Goal: Information Seeking & Learning: Check status

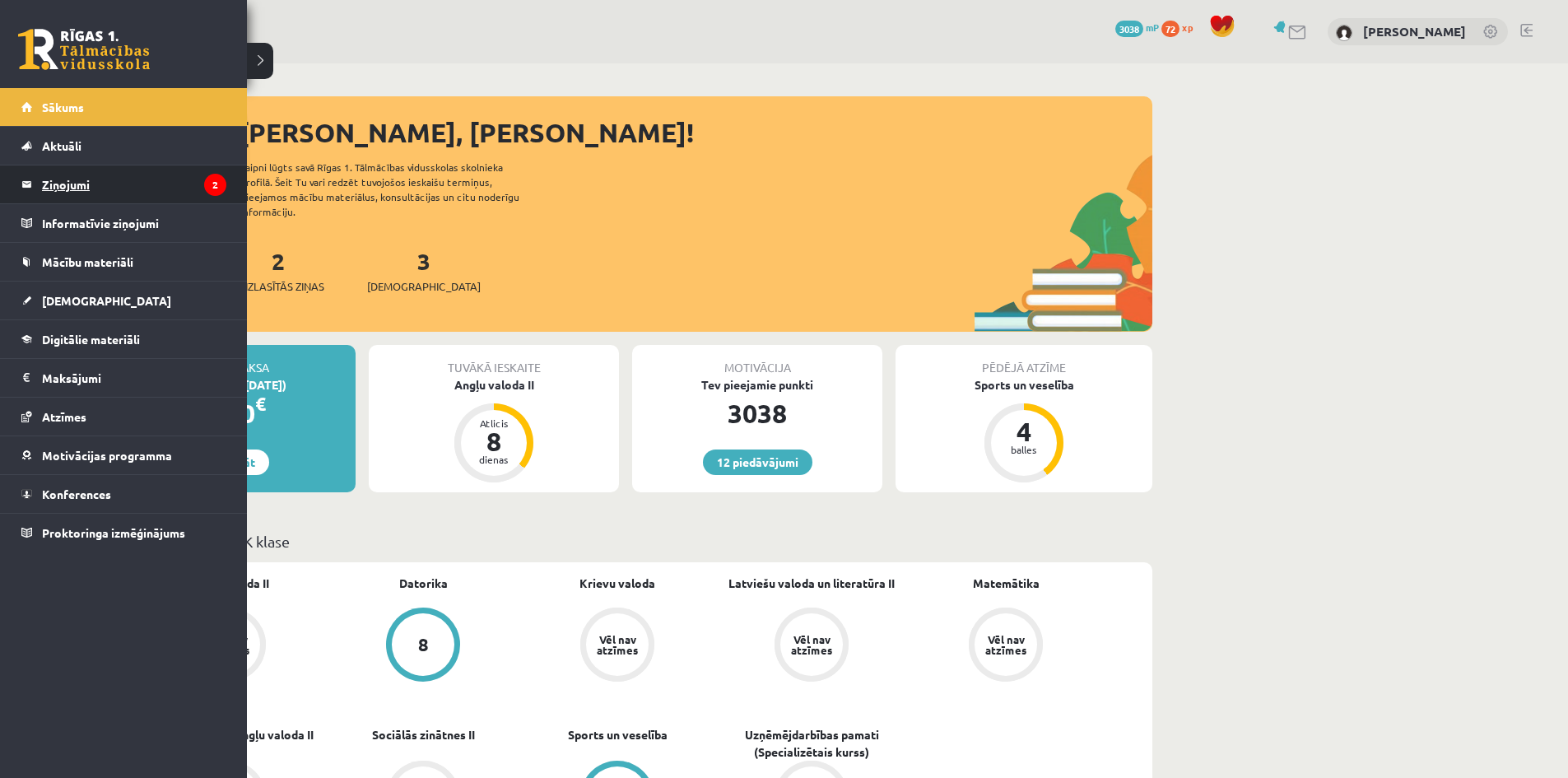
click at [99, 193] on legend "Ziņojumi 2" at bounding box center [134, 184] width 184 height 38
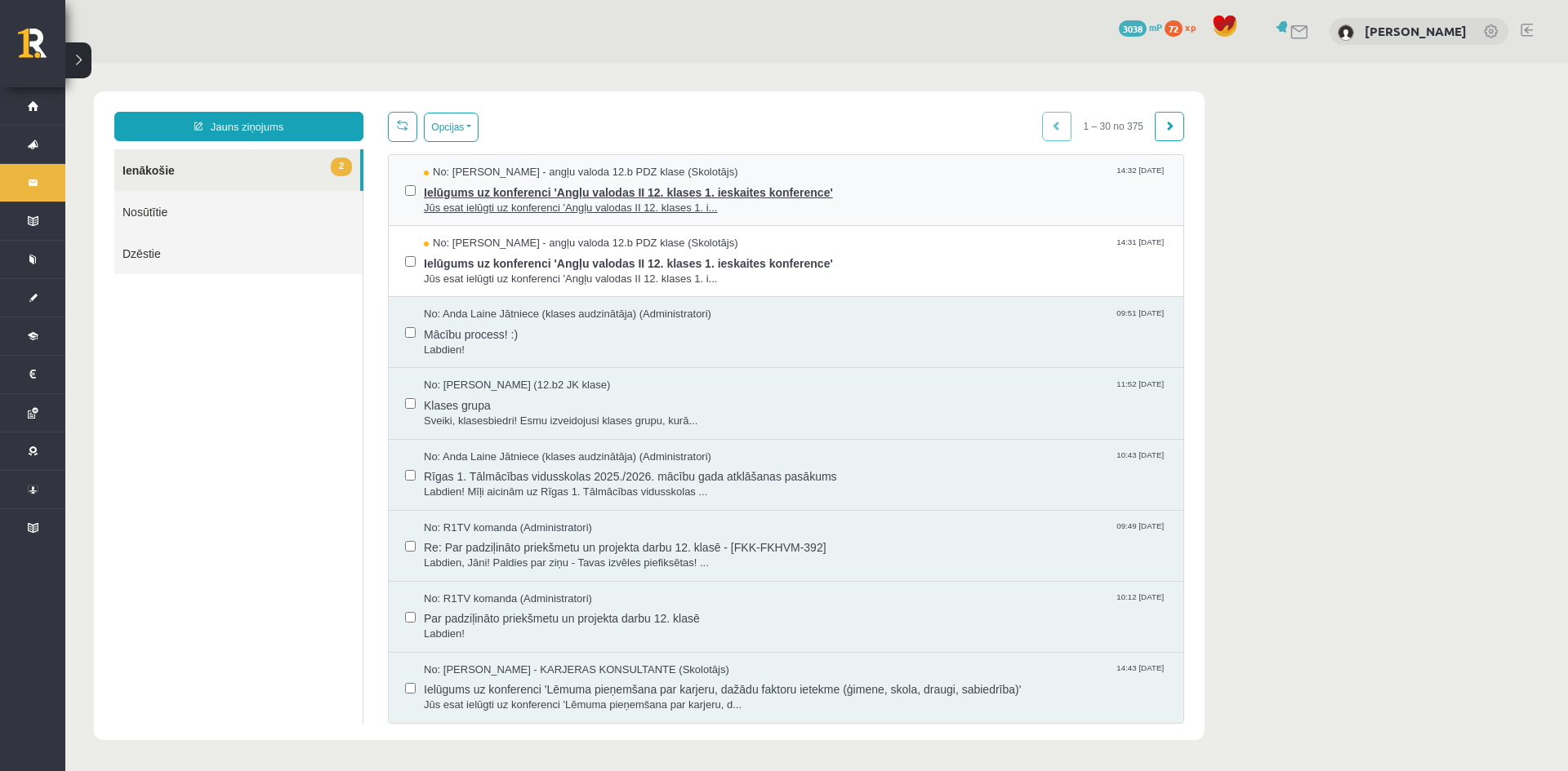
click at [561, 186] on span "Ielūgums uz konferenci 'Angļu valodas II 12. klases 1. ieskaites konference'" at bounding box center [795, 190] width 743 height 20
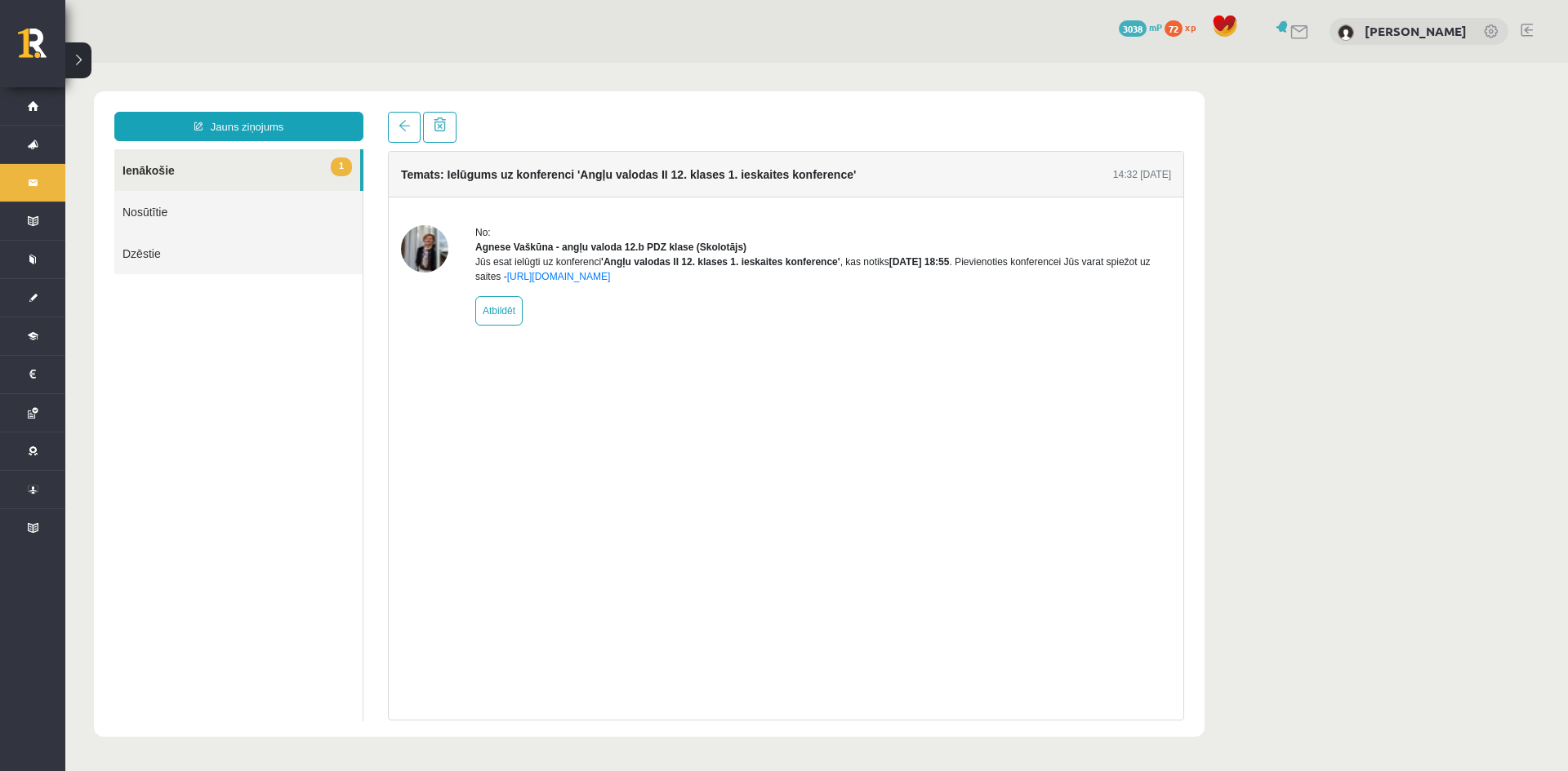
click at [347, 153] on link "1 Ienākošie" at bounding box center [237, 170] width 246 height 42
click at [302, 163] on link "1 Ienākošie" at bounding box center [237, 170] width 246 height 42
click at [410, 120] on link at bounding box center [404, 127] width 33 height 31
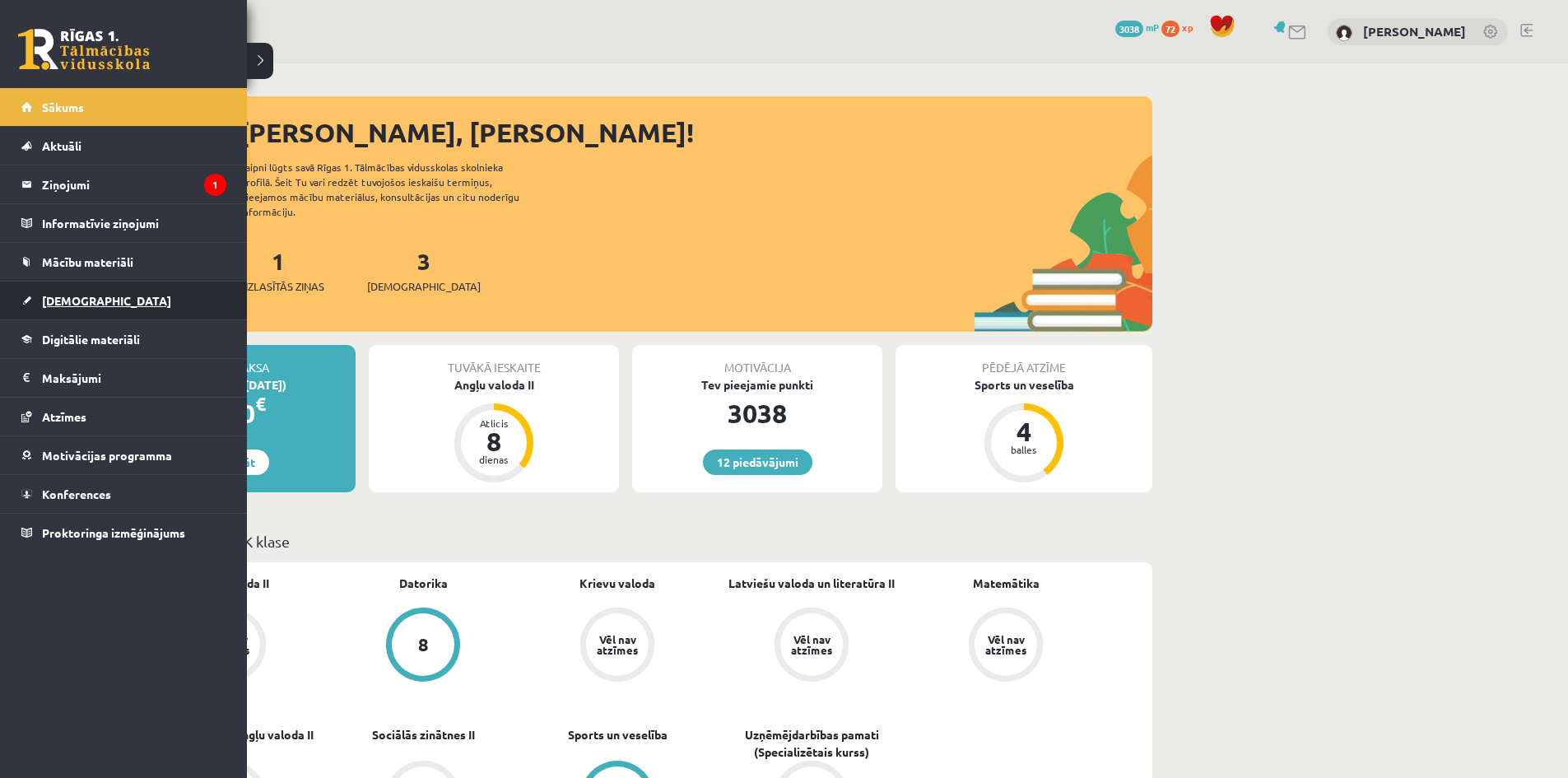
click at [137, 290] on link "[DEMOGRAPHIC_DATA]" at bounding box center [123, 300] width 205 height 38
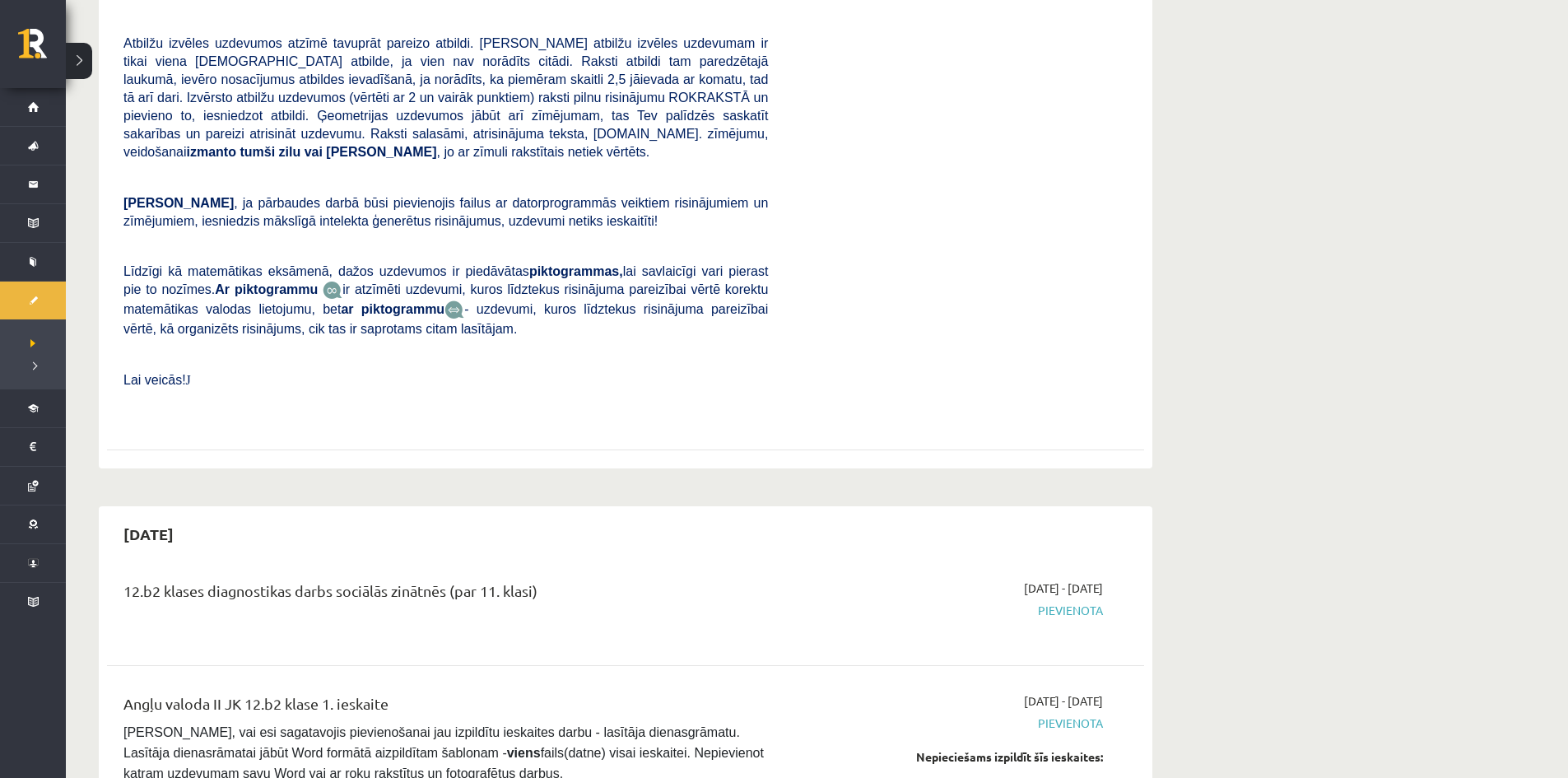
scroll to position [576, 0]
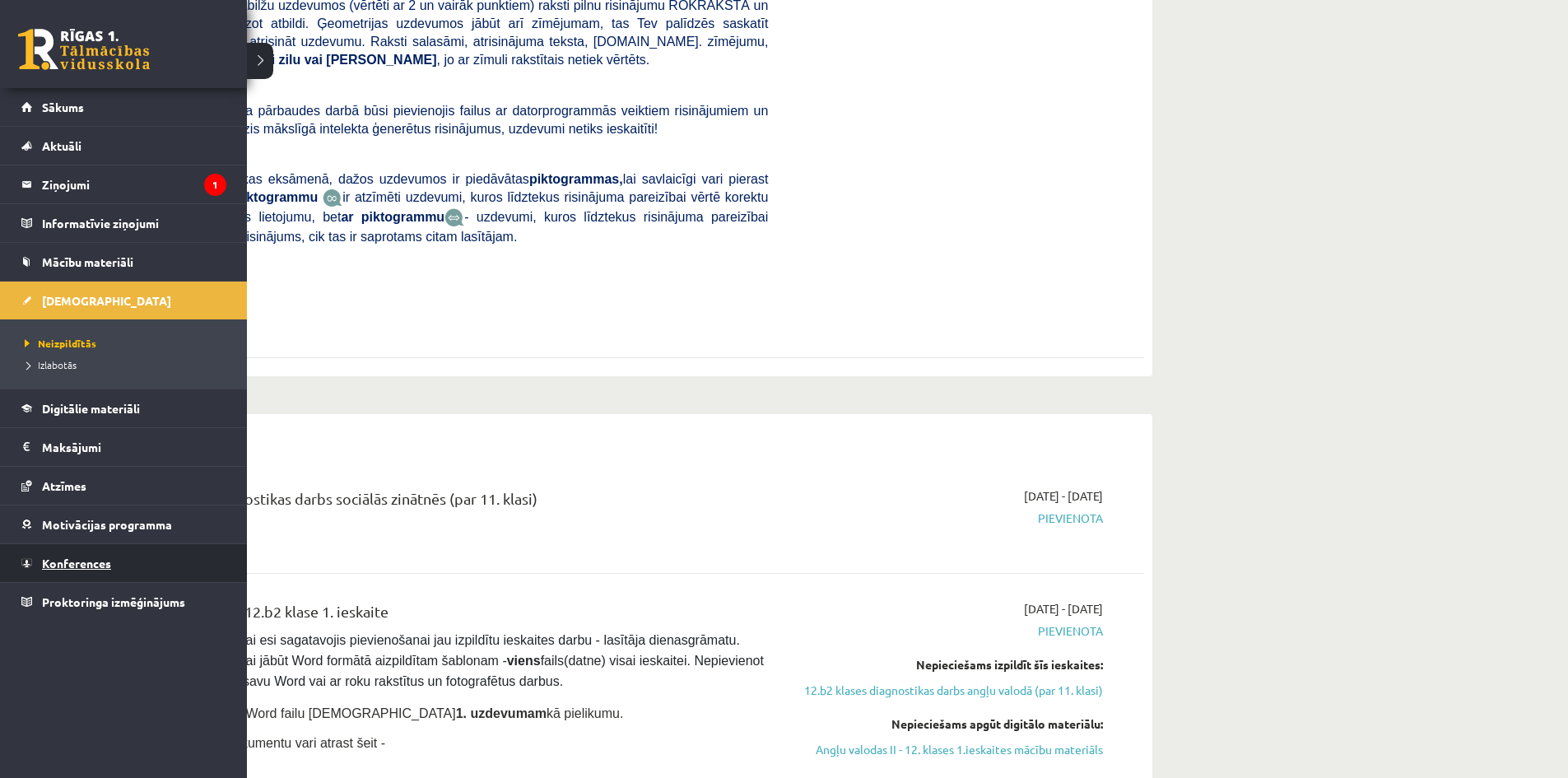
click at [74, 556] on link "Konferences" at bounding box center [123, 563] width 205 height 38
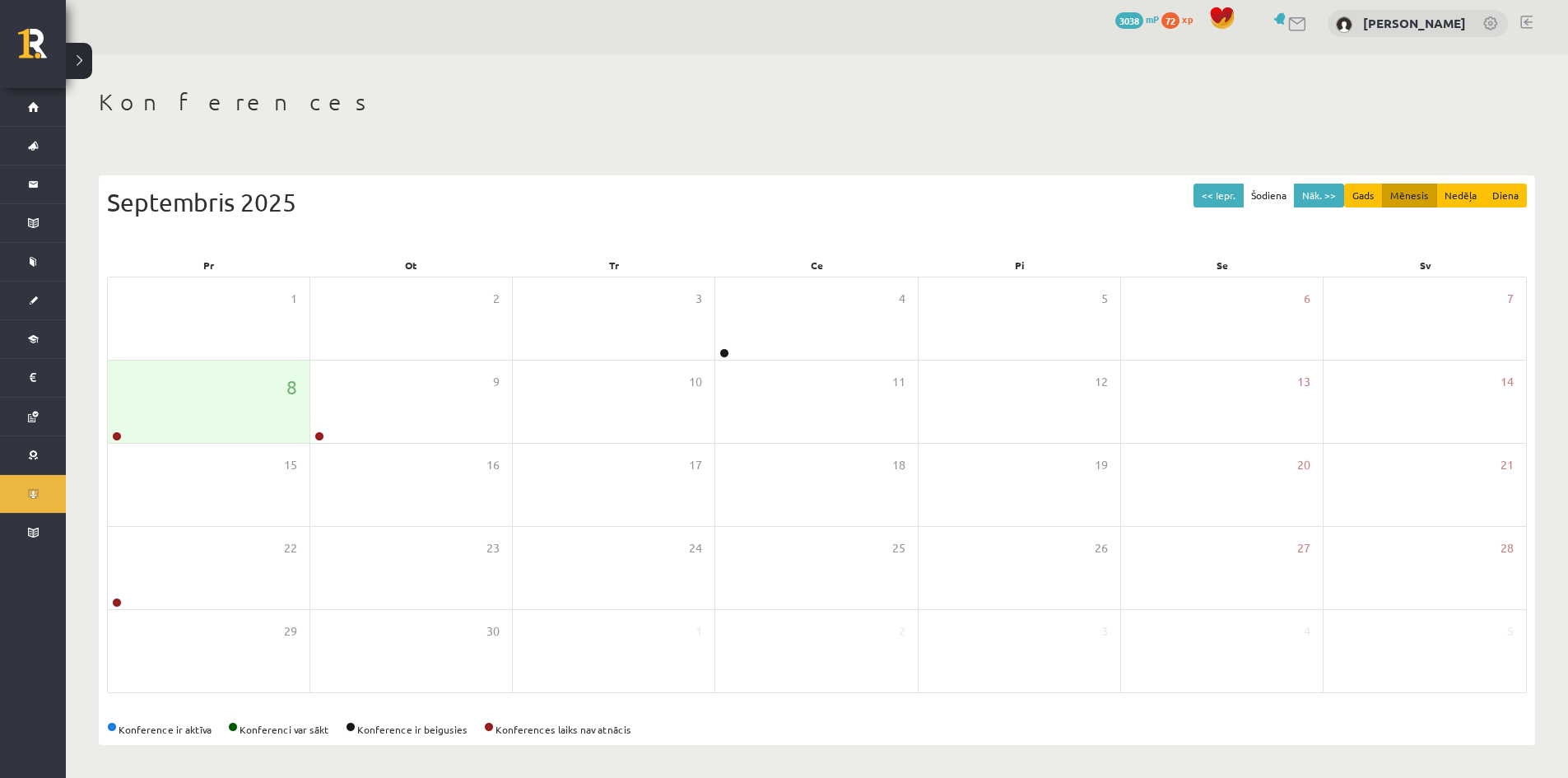
scroll to position [9, 0]
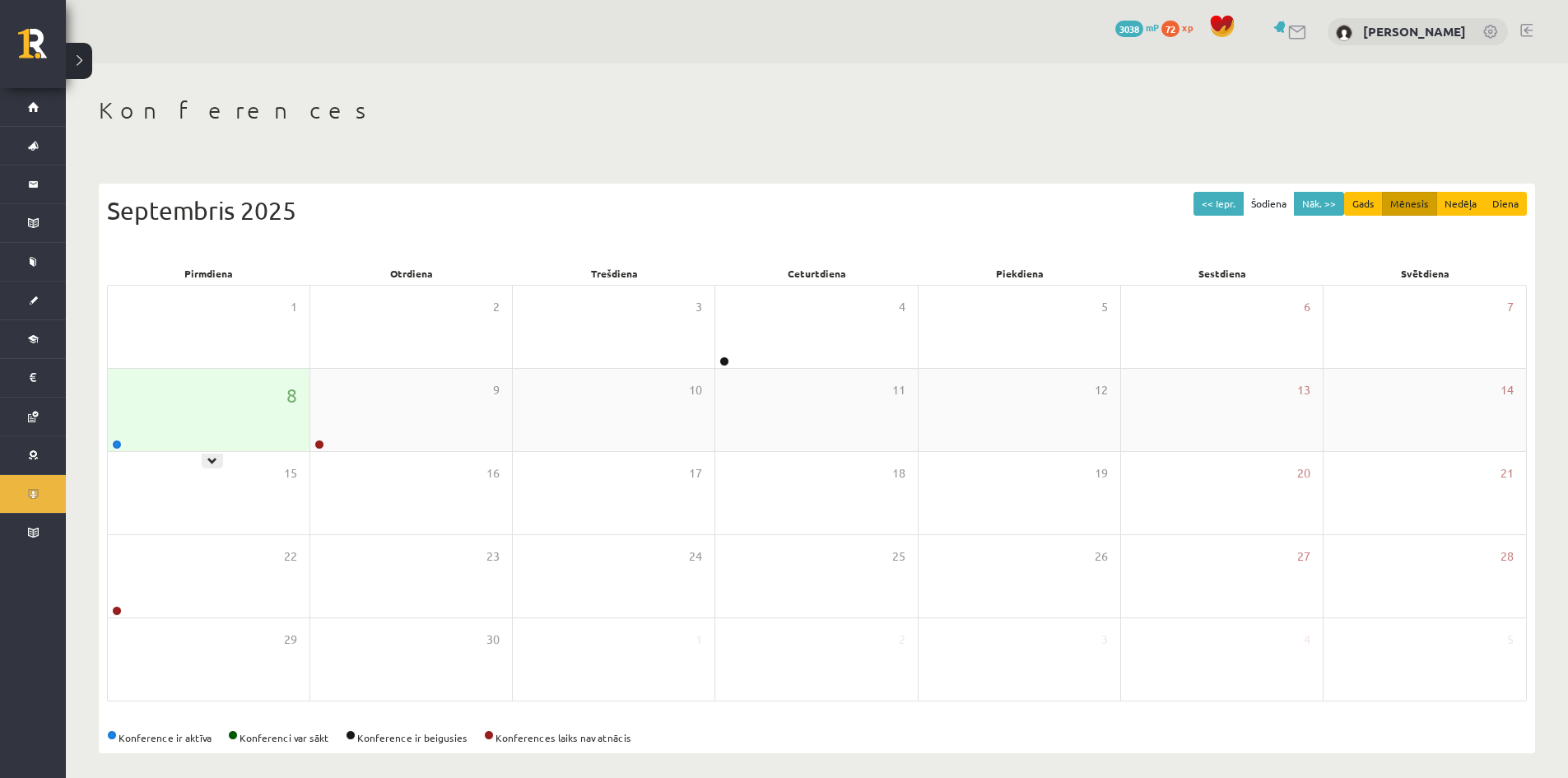
scroll to position [9, 0]
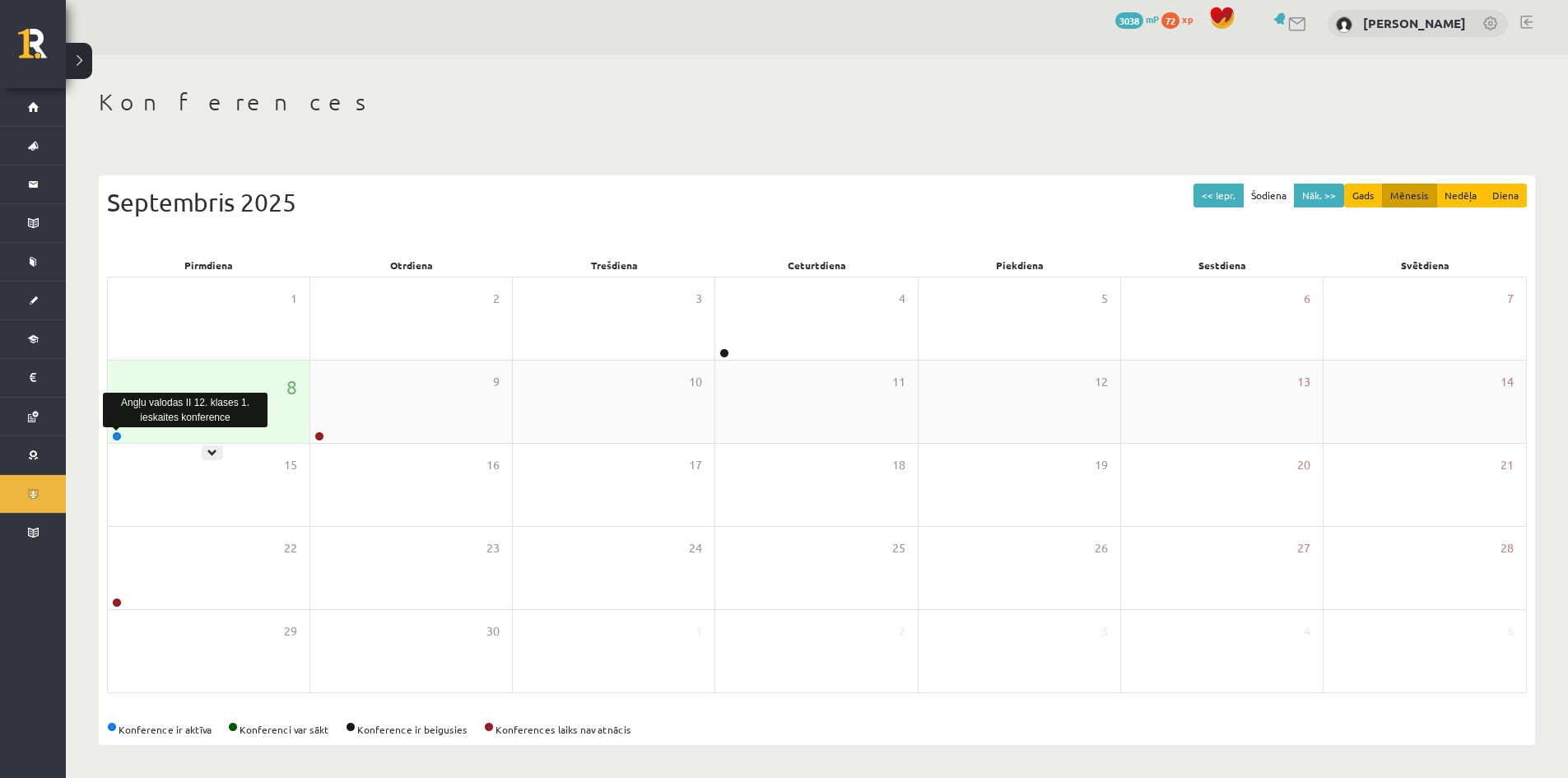
click at [119, 435] on link at bounding box center [117, 436] width 10 height 10
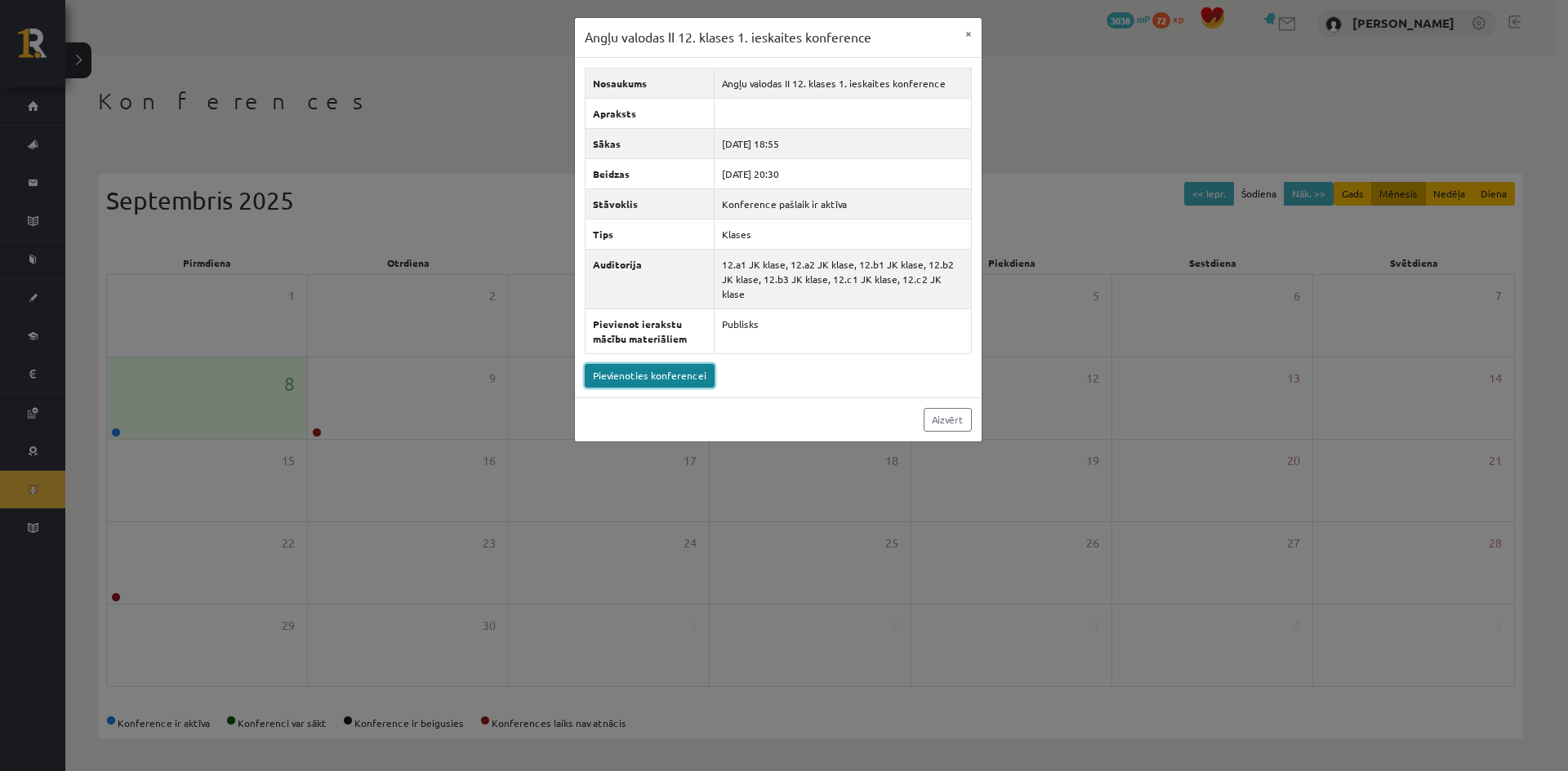
click at [684, 364] on link "Pievienoties konferencei" at bounding box center [650, 376] width 130 height 23
drag, startPoint x: 433, startPoint y: 48, endPoint x: 409, endPoint y: 65, distance: 29.4
click at [432, 49] on div "Angļu valodas II 12. klases 1. ieskaites konference × Nosaukums Angļu valodas I…" at bounding box center [784, 386] width 1568 height 771
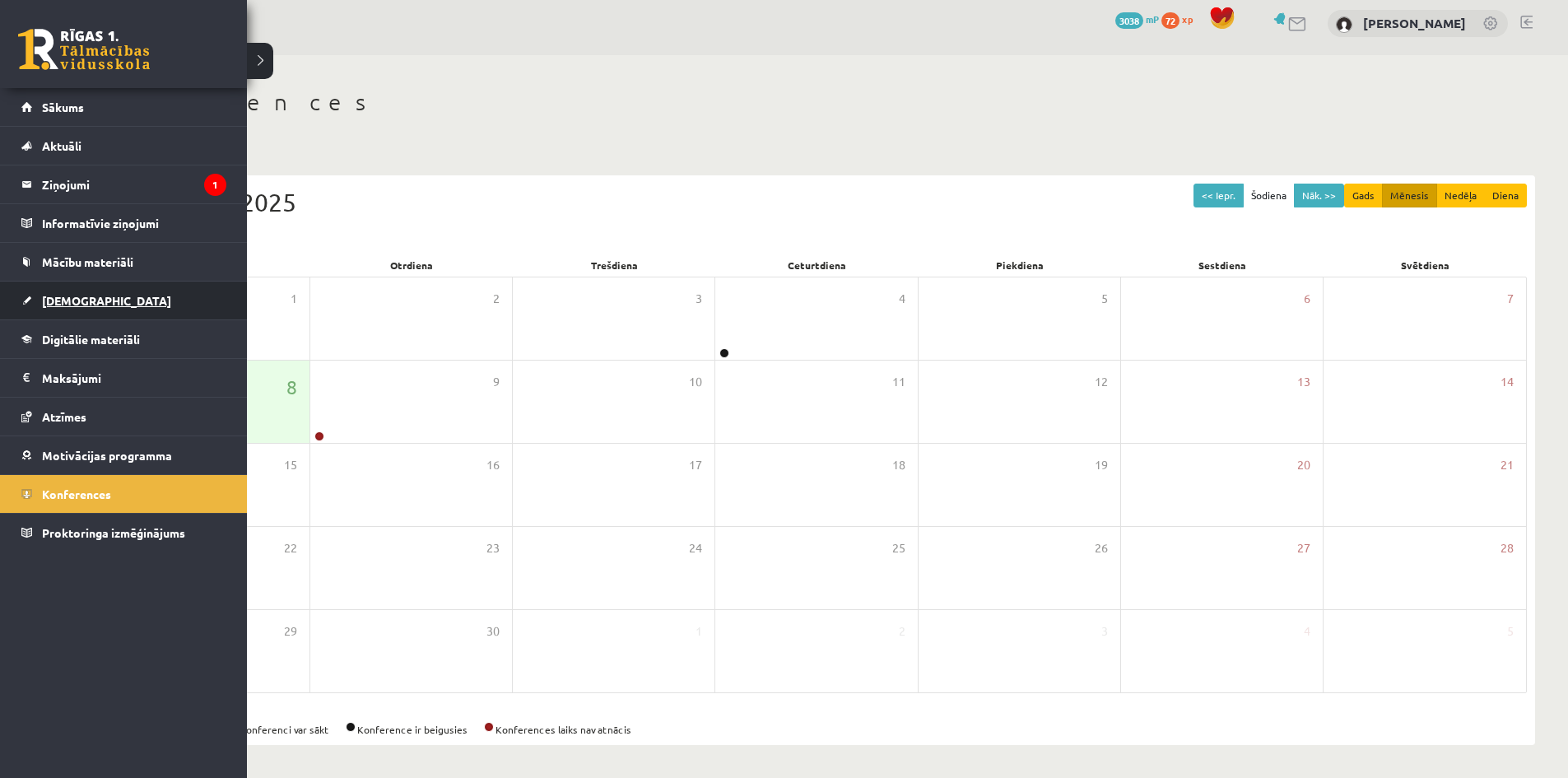
click at [54, 299] on span "[DEMOGRAPHIC_DATA]" at bounding box center [107, 300] width 129 height 15
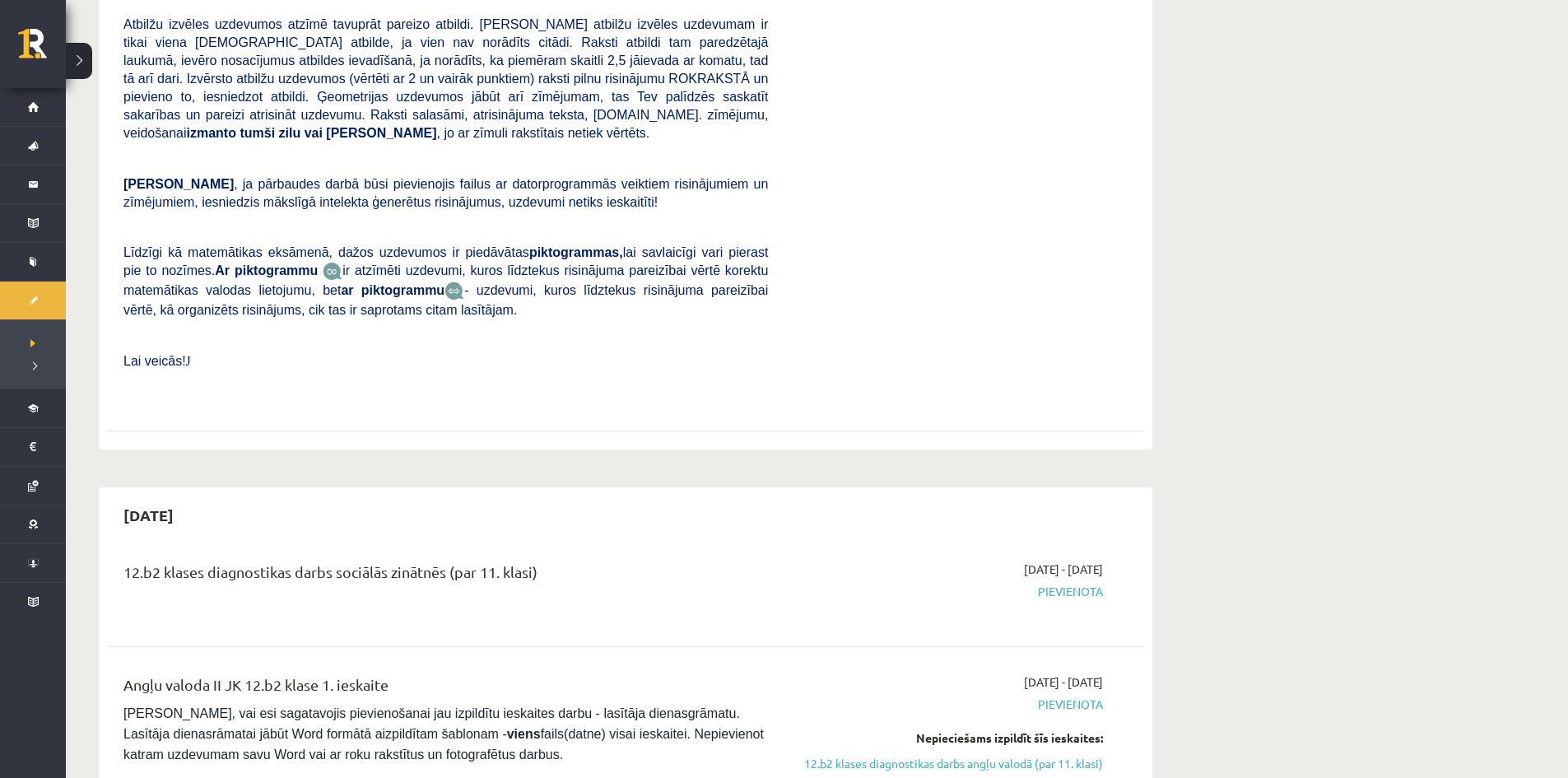
scroll to position [997, 0]
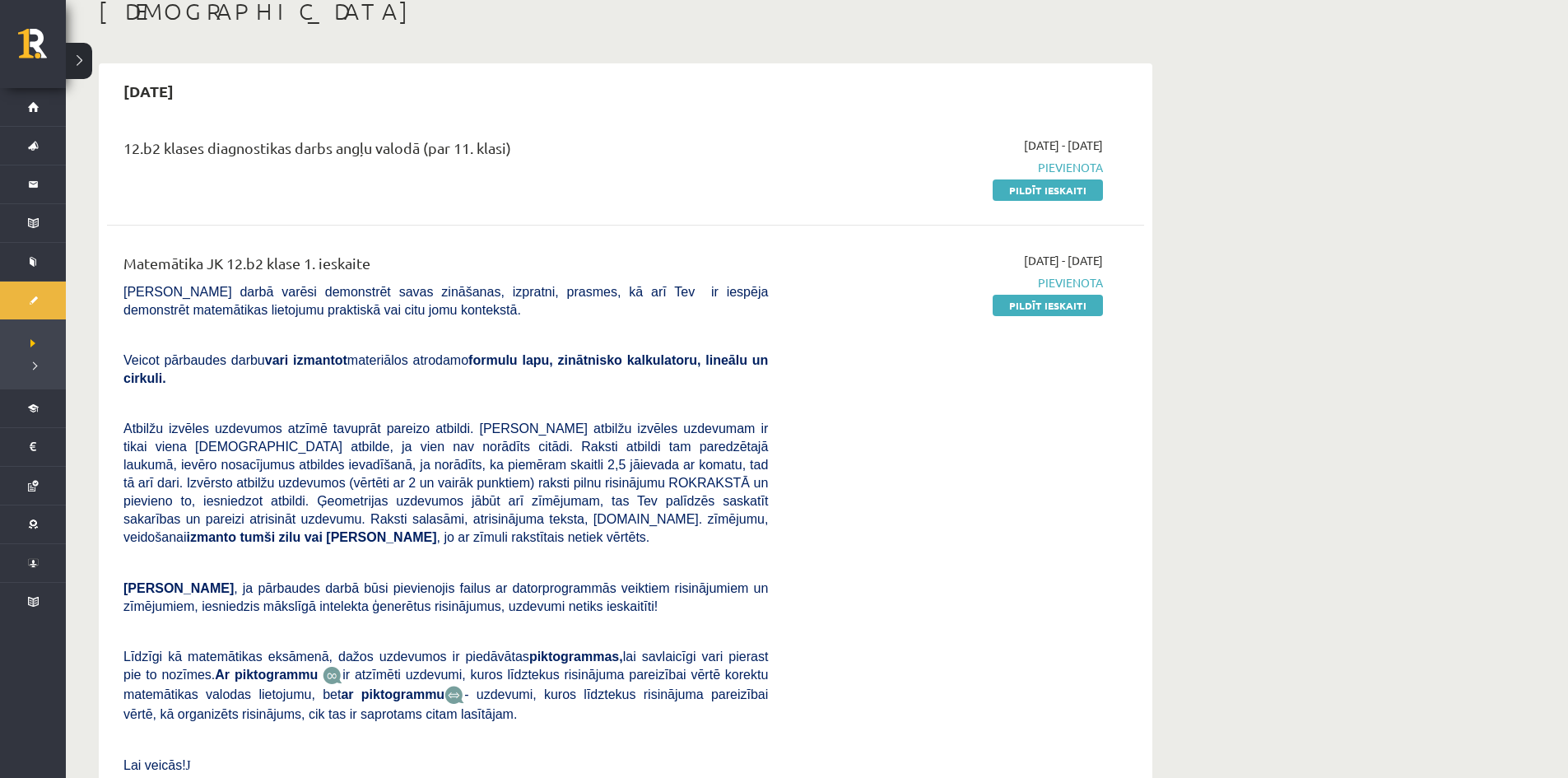
scroll to position [91, 0]
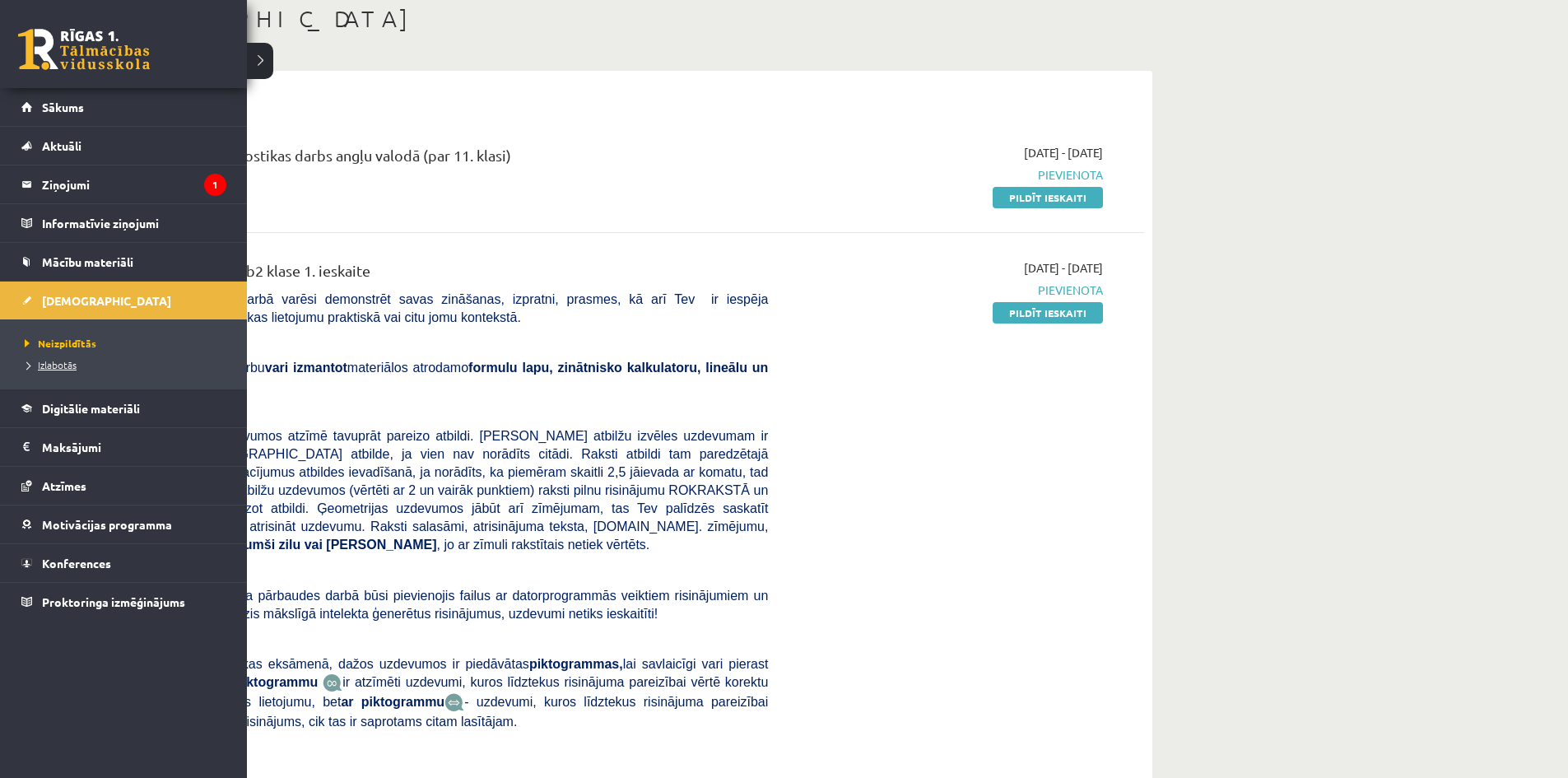
click at [49, 363] on span "Izlabotās" at bounding box center [48, 365] width 56 height 13
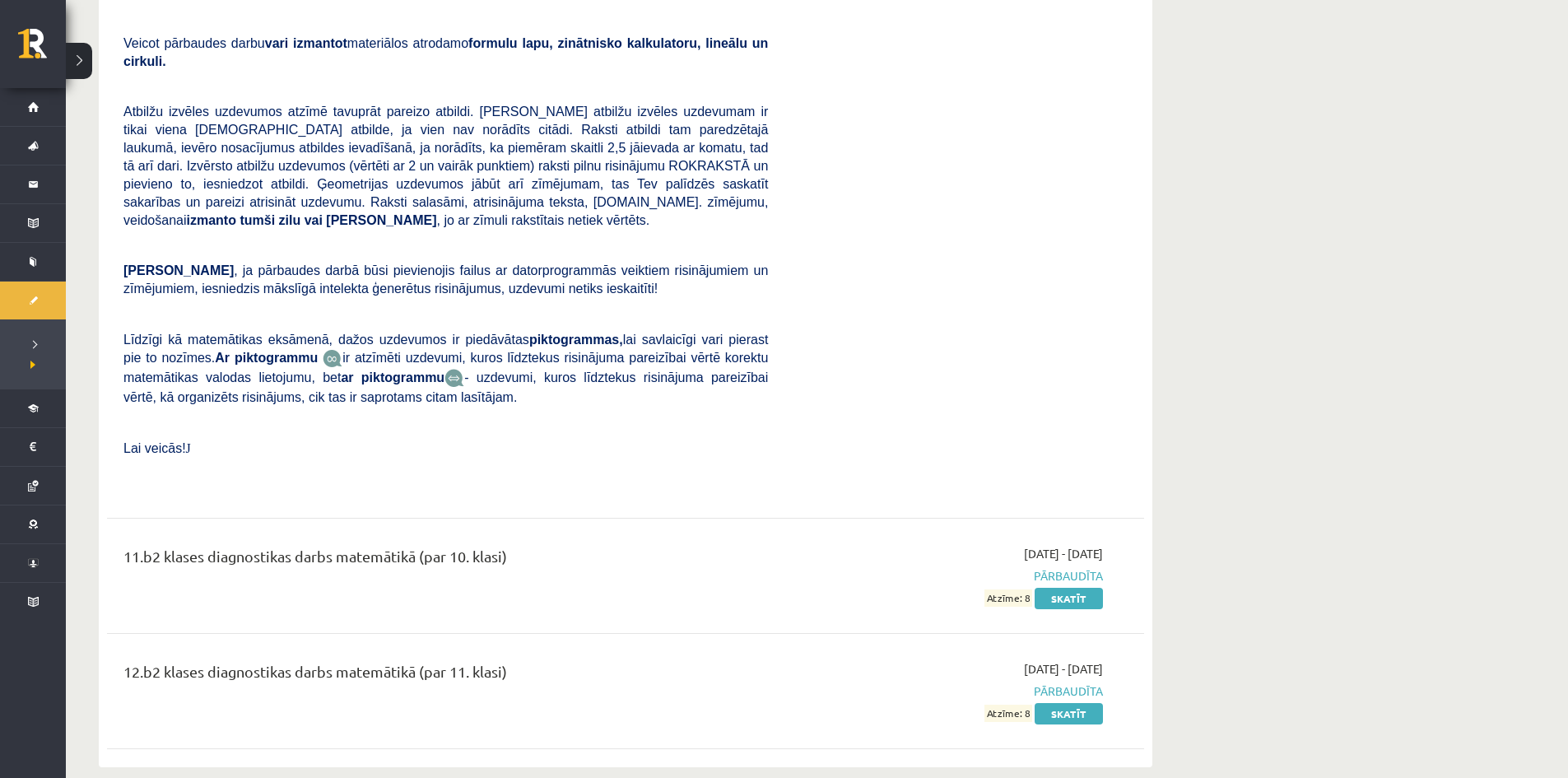
scroll to position [8648, 0]
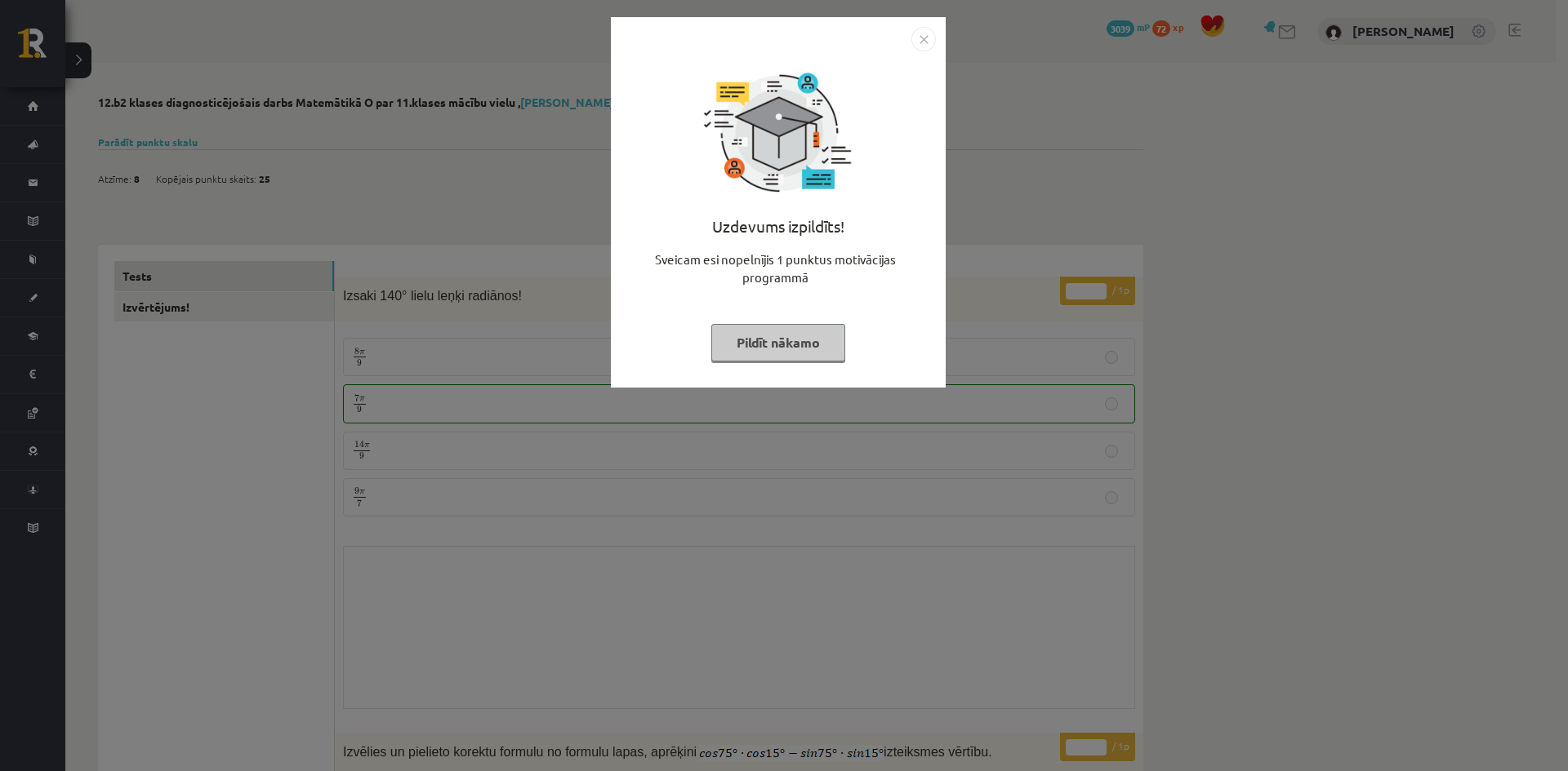
click at [916, 46] on img "Close" at bounding box center [923, 39] width 24 height 24
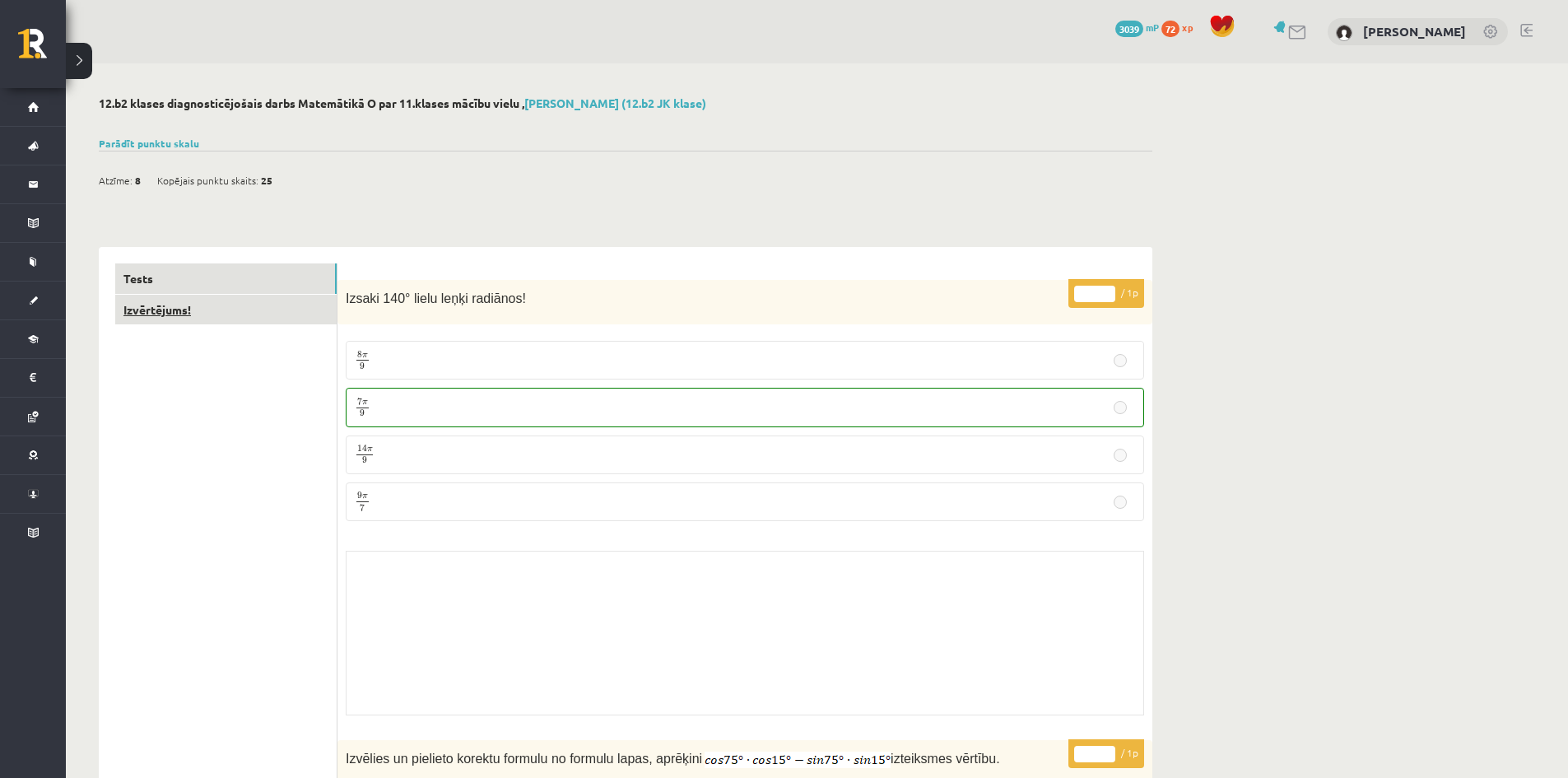
click at [215, 313] on link "Izvērtējums!" at bounding box center [226, 310] width 221 height 30
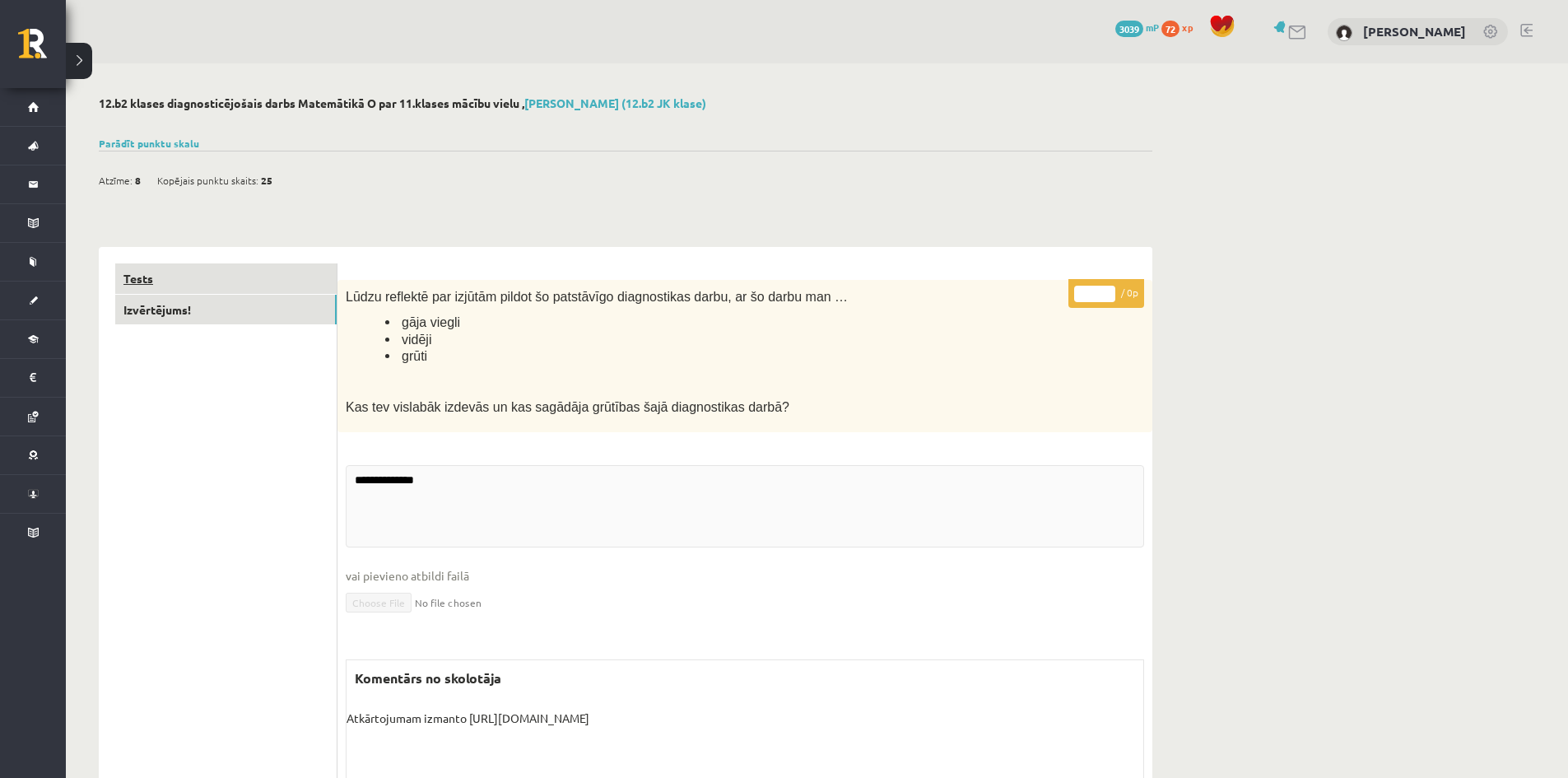
click at [214, 286] on link "Tests" at bounding box center [226, 278] width 221 height 30
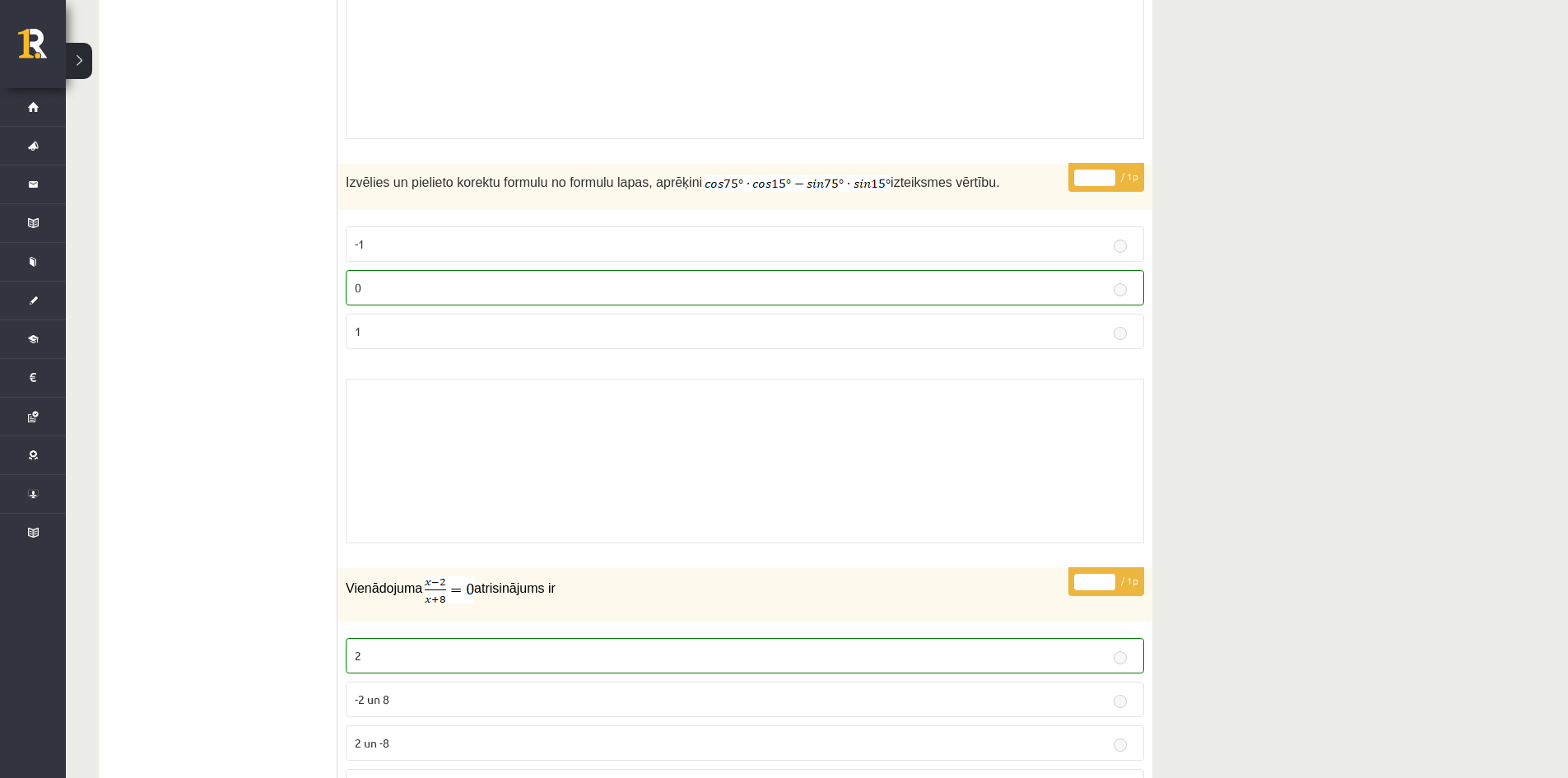
scroll to position [1153, 0]
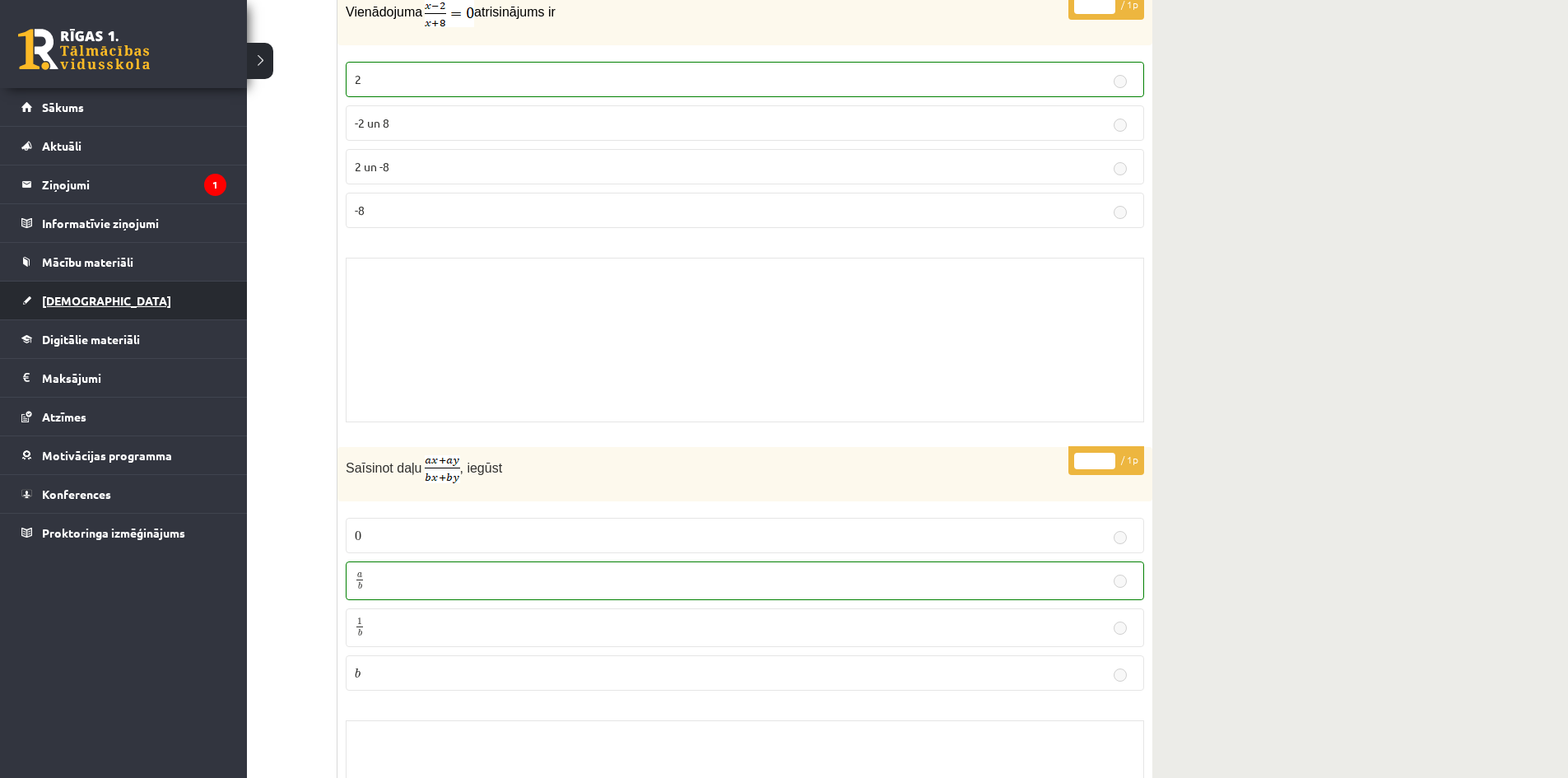
click at [121, 298] on link "[DEMOGRAPHIC_DATA]" at bounding box center [123, 300] width 205 height 38
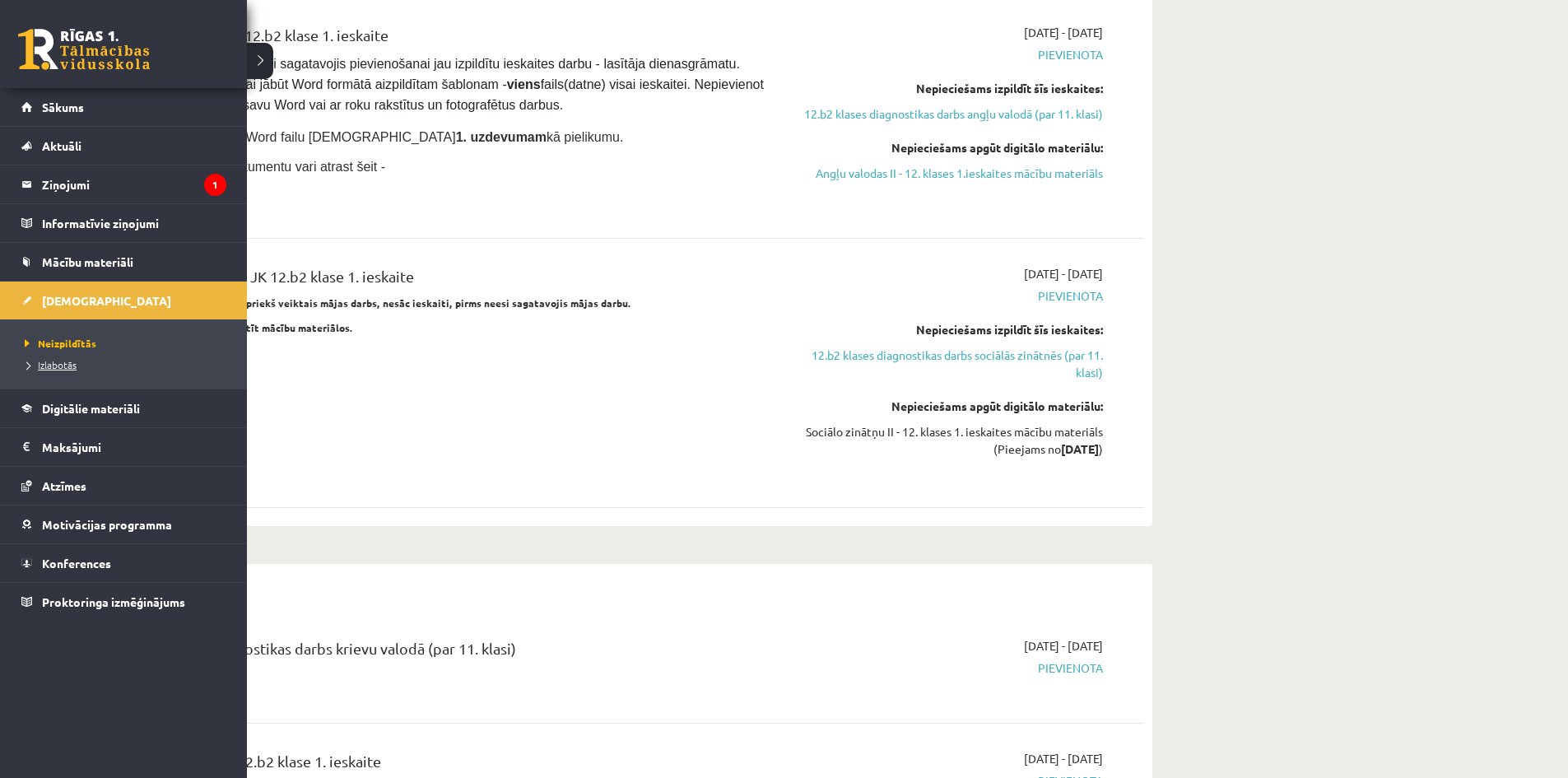
click at [46, 361] on span "Izlabotās" at bounding box center [48, 365] width 56 height 13
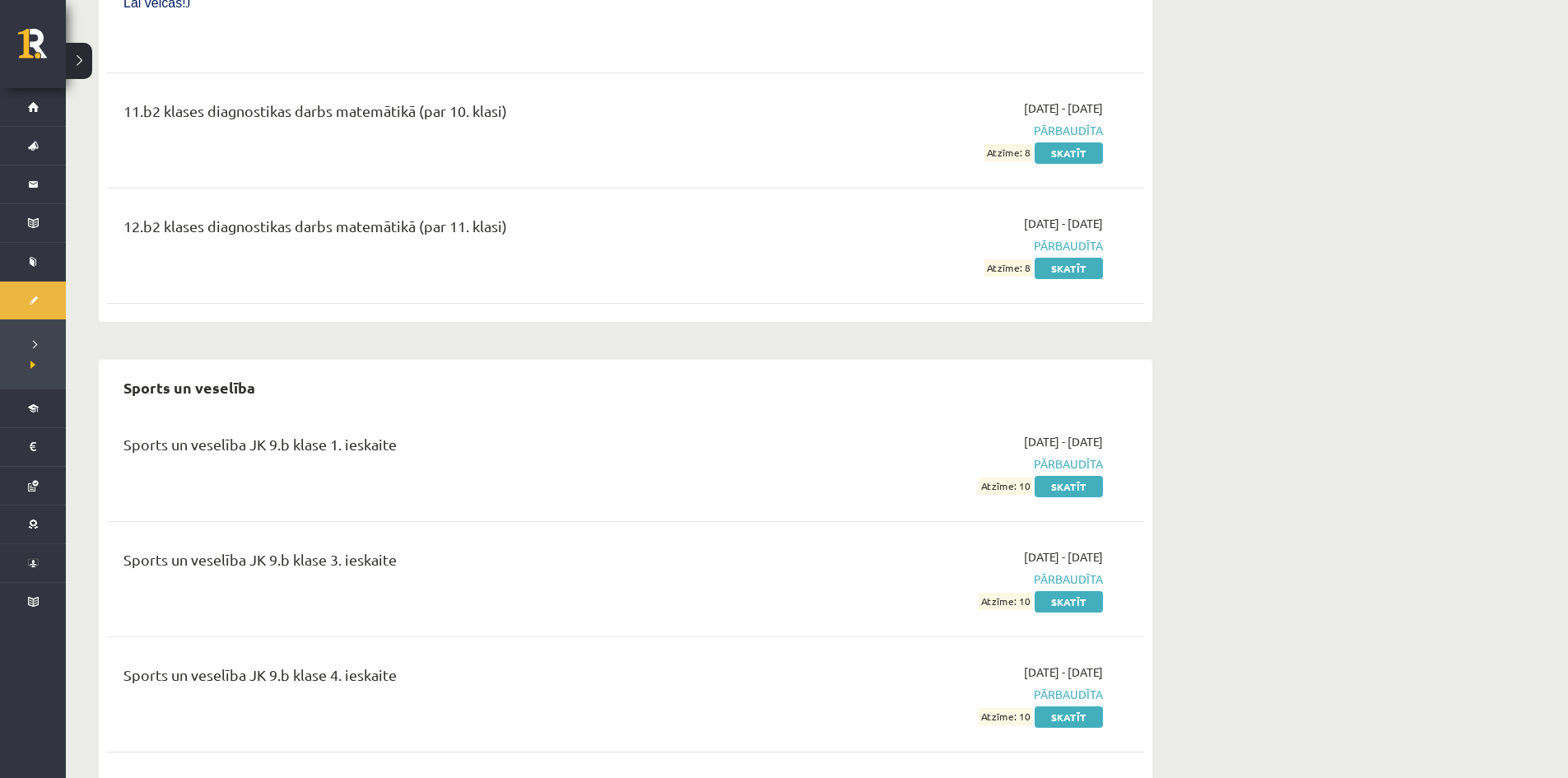
scroll to position [9424, 0]
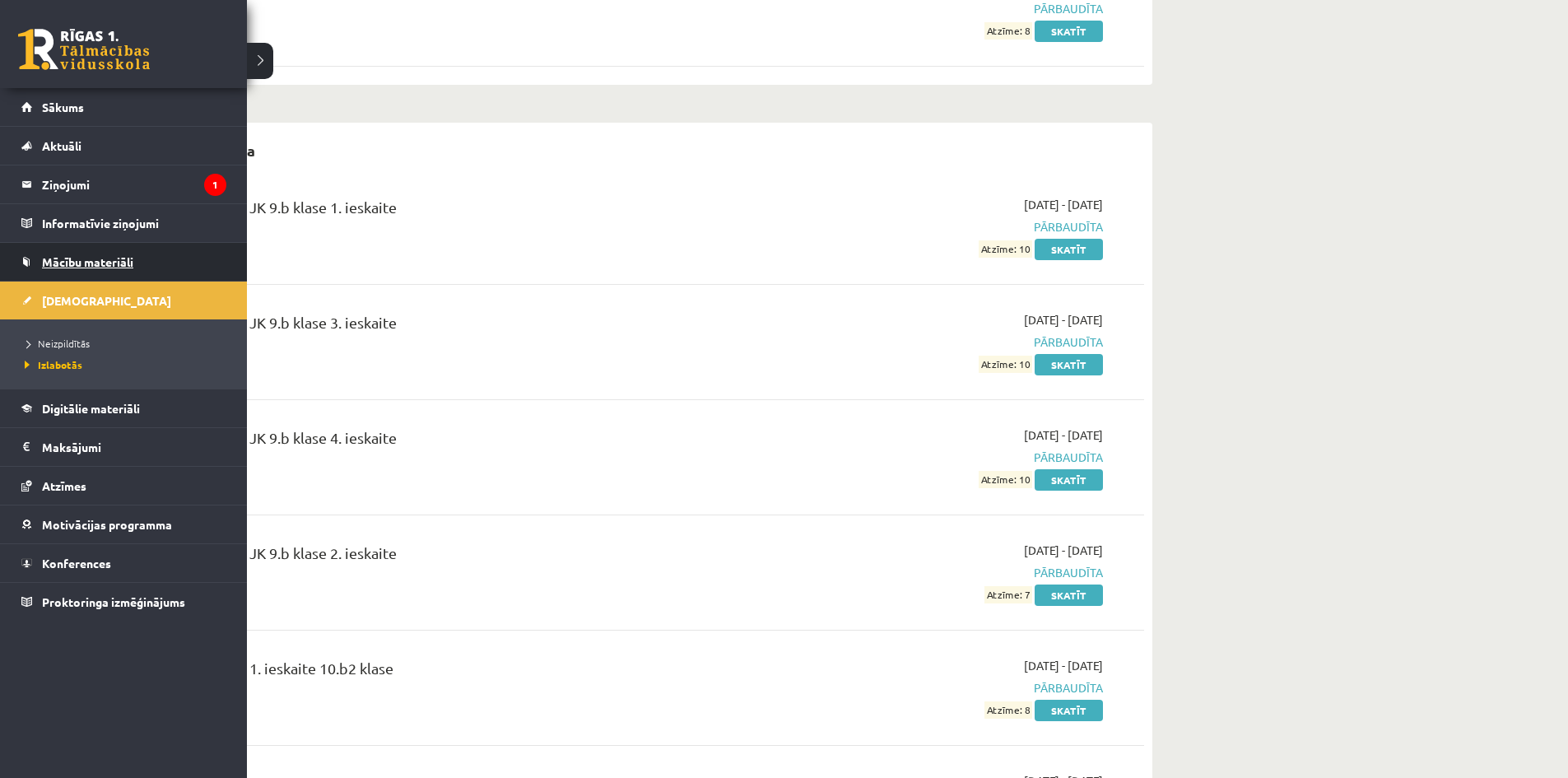
click at [104, 254] on link "Mācību materiāli" at bounding box center [123, 262] width 205 height 38
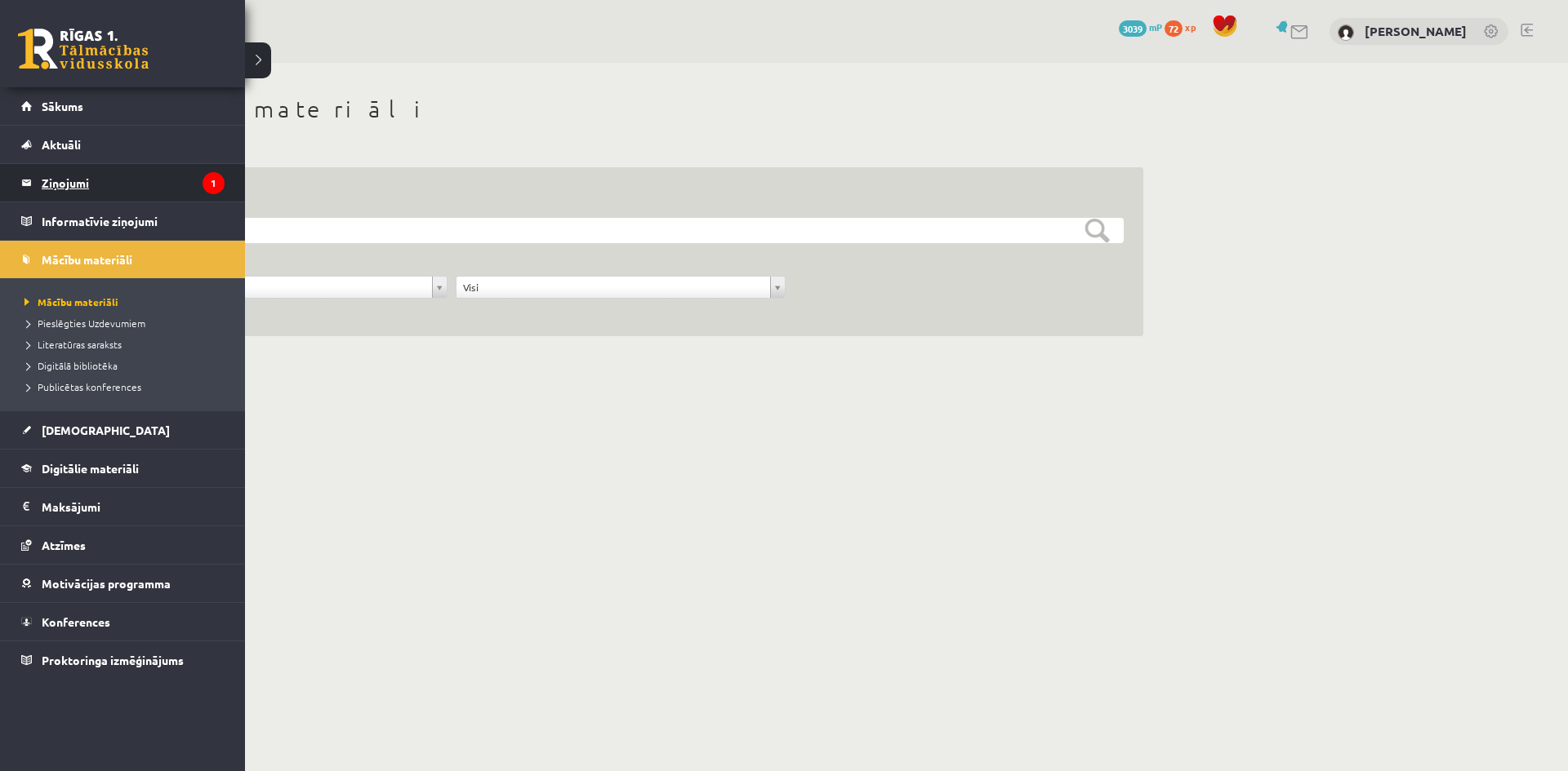
click at [64, 201] on legend "Ziņojumi 1" at bounding box center [133, 183] width 183 height 38
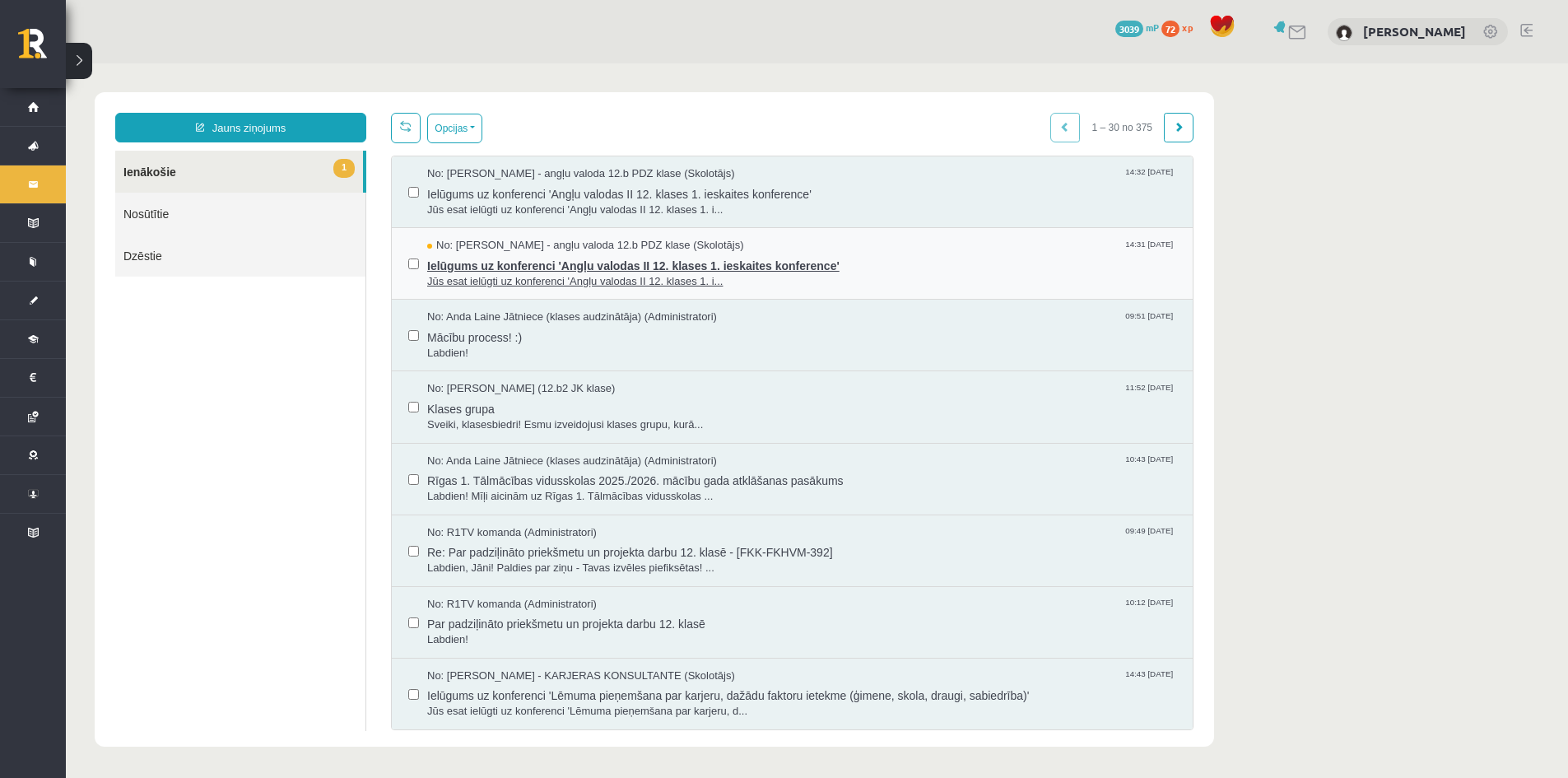
click at [601, 251] on span "No: Agnese Vaškūna - angļu valoda 12.b PDZ klase (Skolotājs)" at bounding box center [586, 246] width 317 height 16
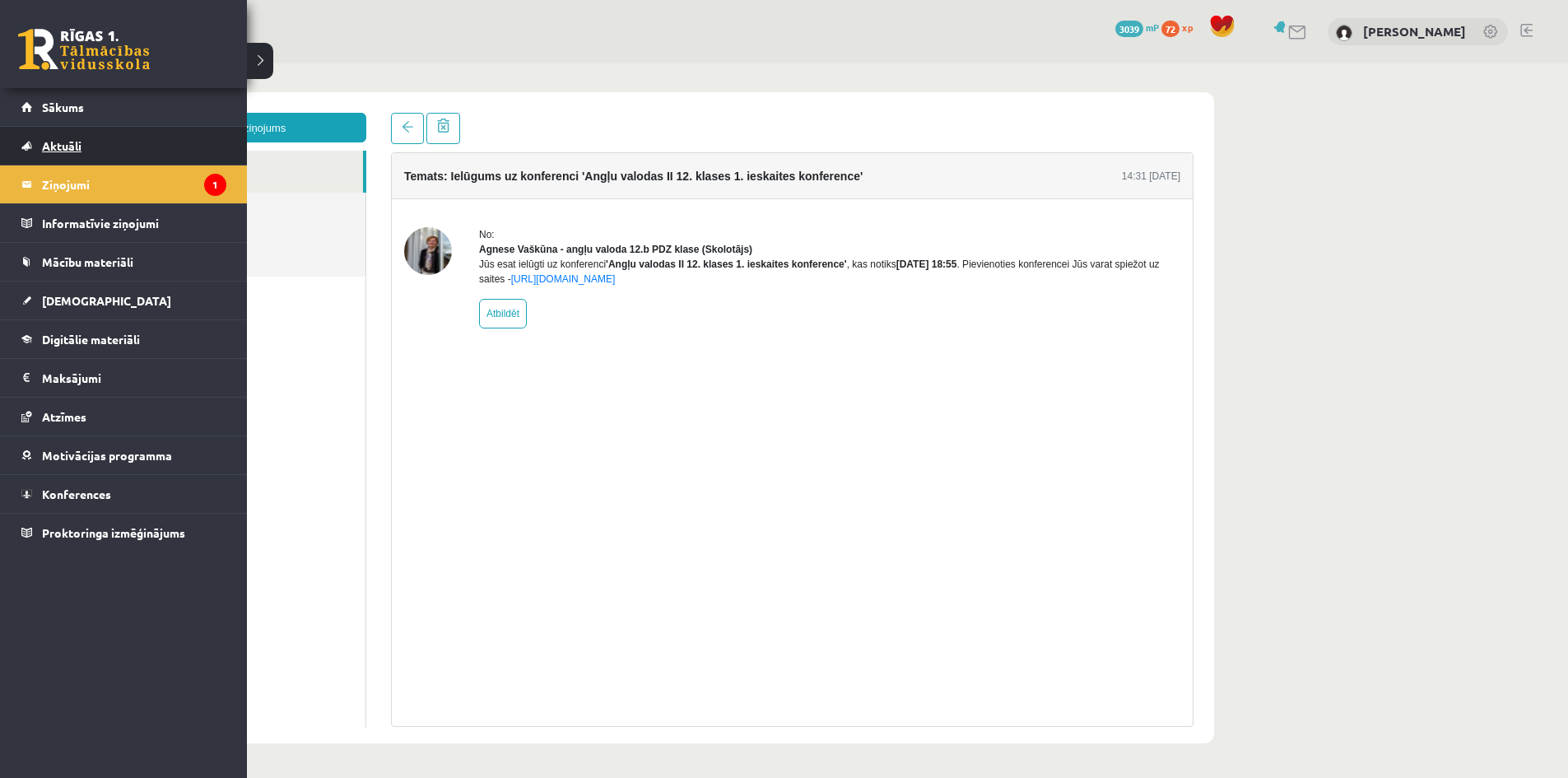
click at [78, 153] on link "Aktuāli" at bounding box center [123, 145] width 205 height 38
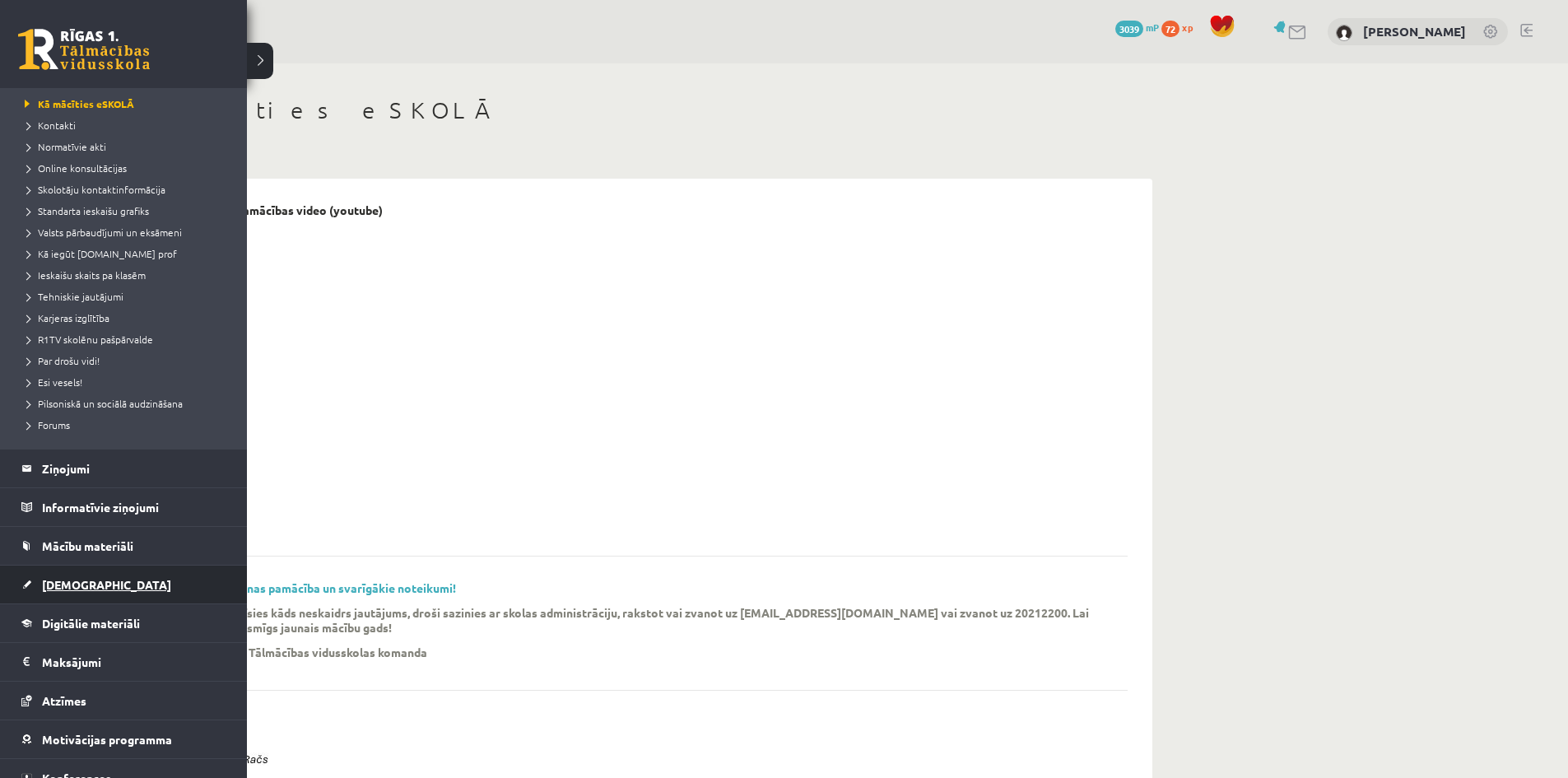
scroll to position [142, 0]
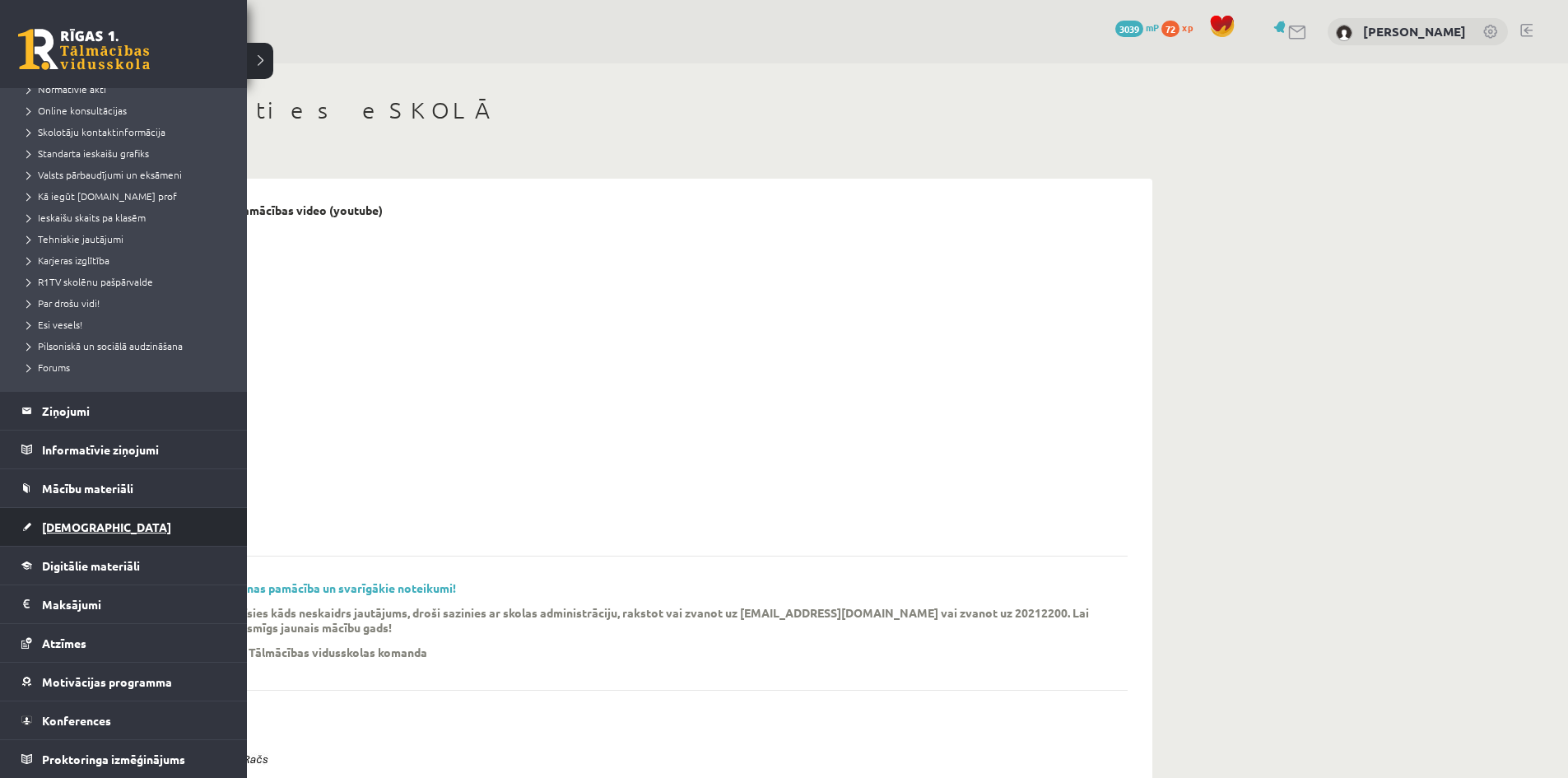
click at [101, 538] on link "[DEMOGRAPHIC_DATA]" at bounding box center [123, 527] width 205 height 38
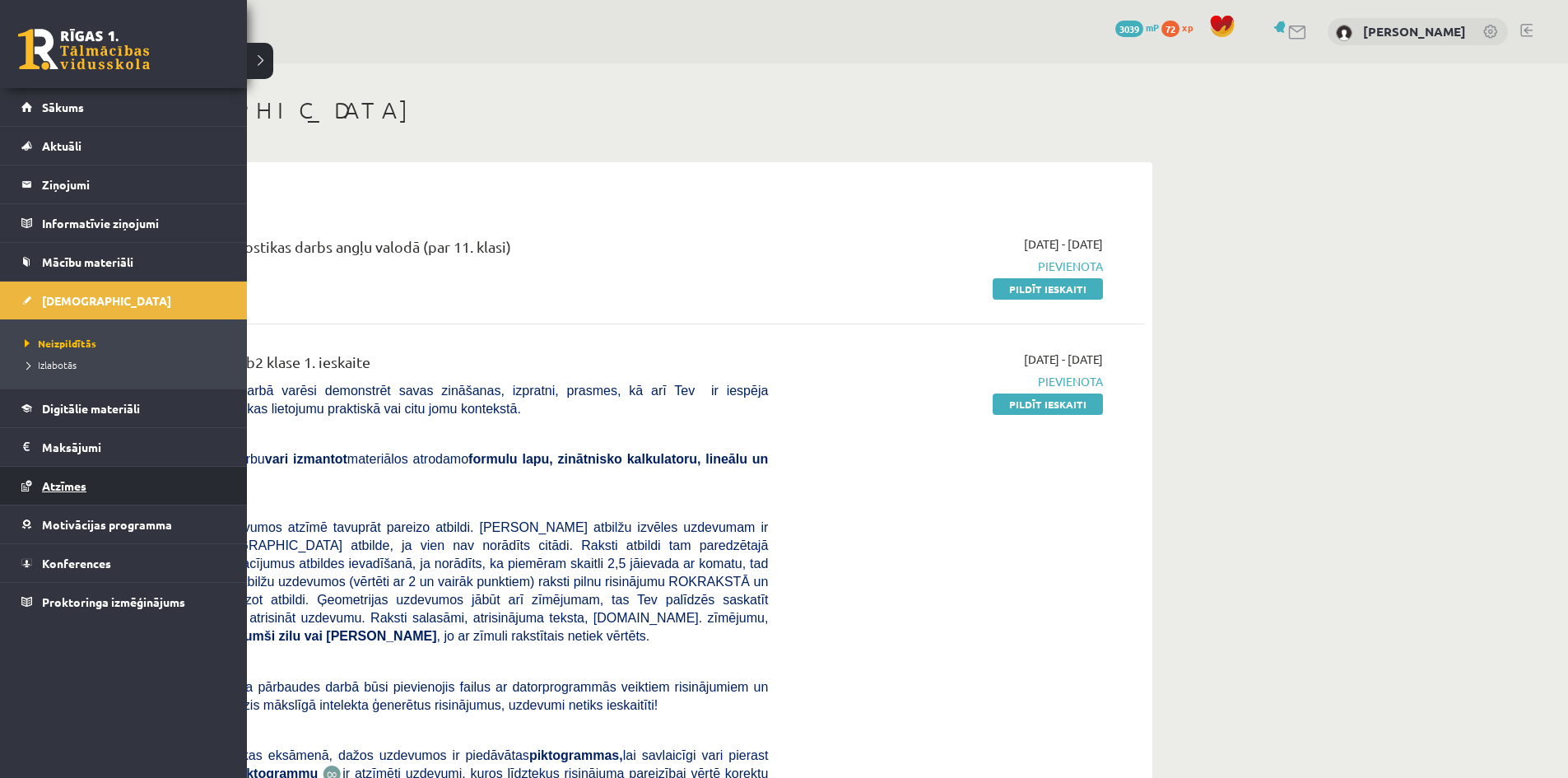
click at [98, 486] on link "Atzīmes" at bounding box center [123, 486] width 205 height 38
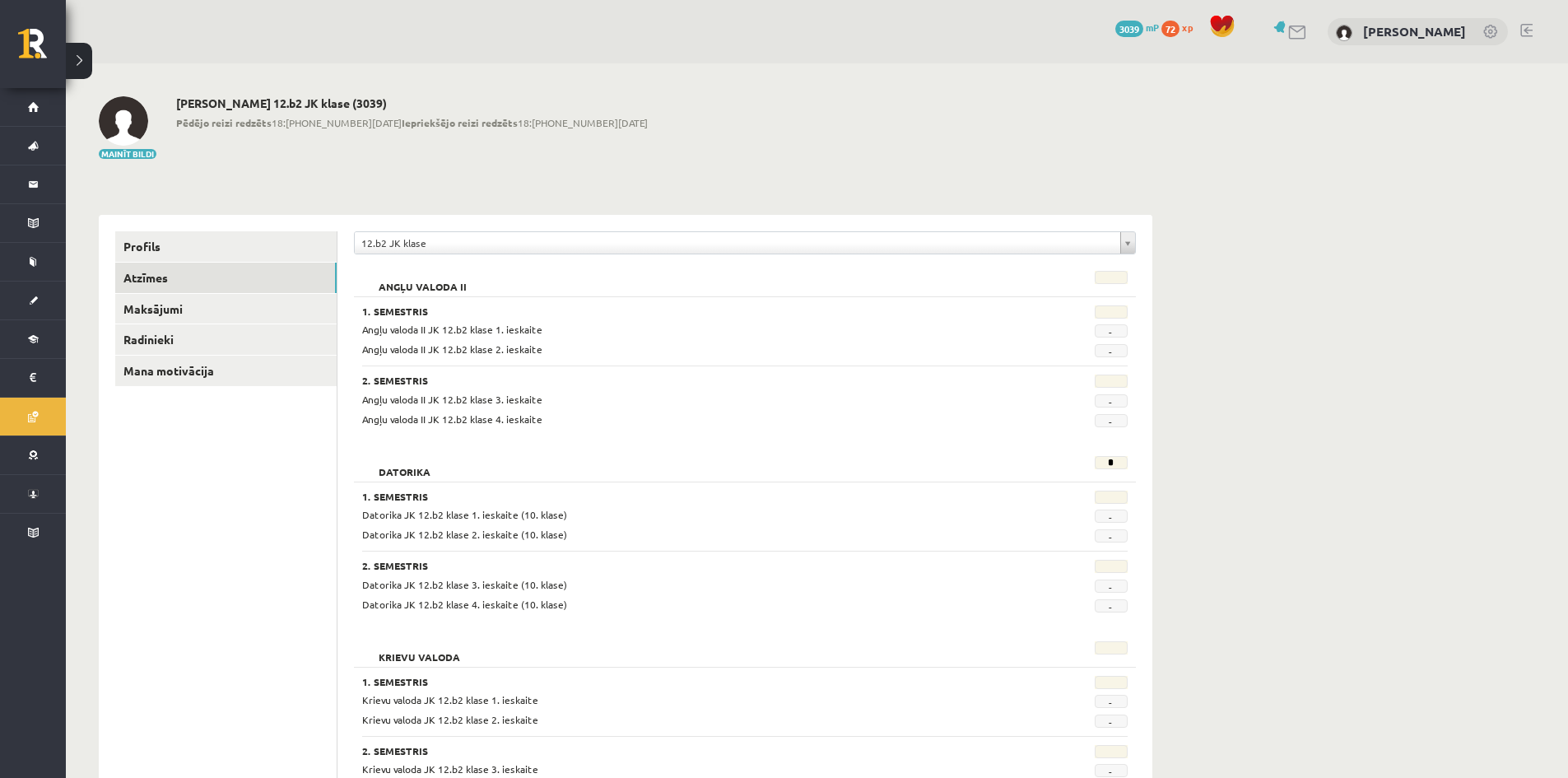
click at [1112, 330] on link "1" at bounding box center [1111, 331] width 6 height 13
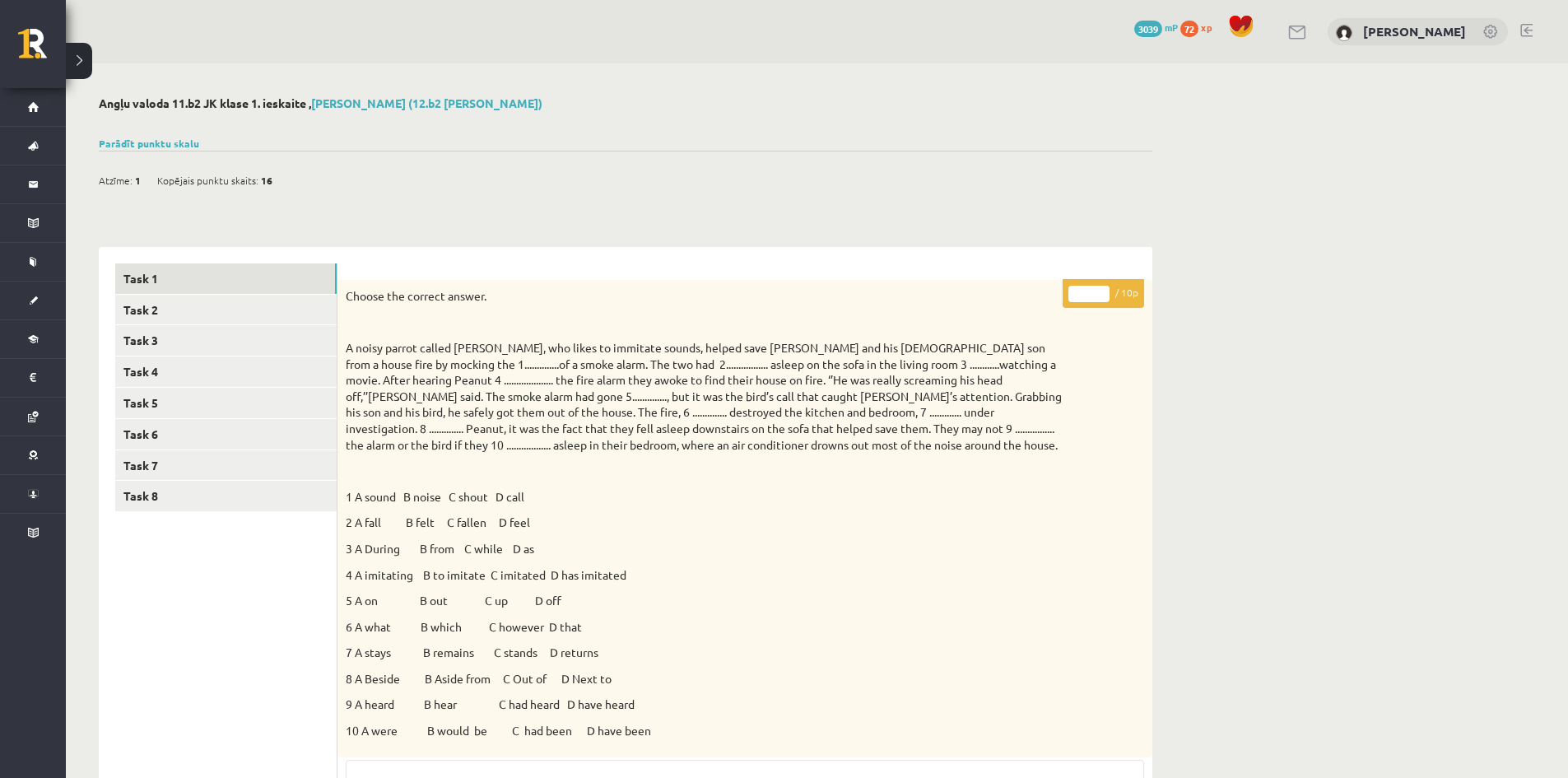
click at [1199, 30] on span "72" at bounding box center [1189, 28] width 18 height 17
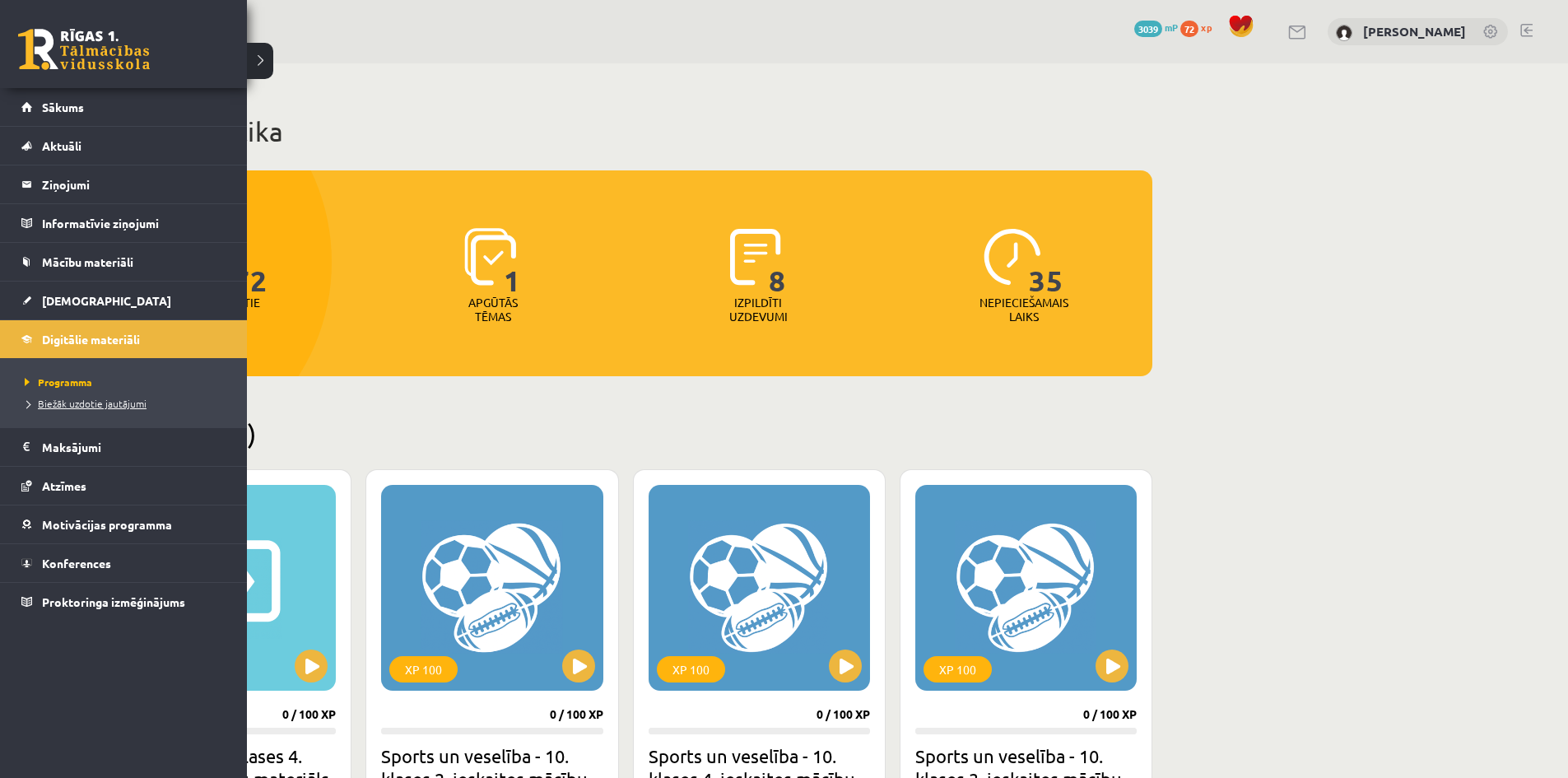
click at [95, 404] on span "Biežāk uzdotie jautājumi" at bounding box center [83, 403] width 126 height 13
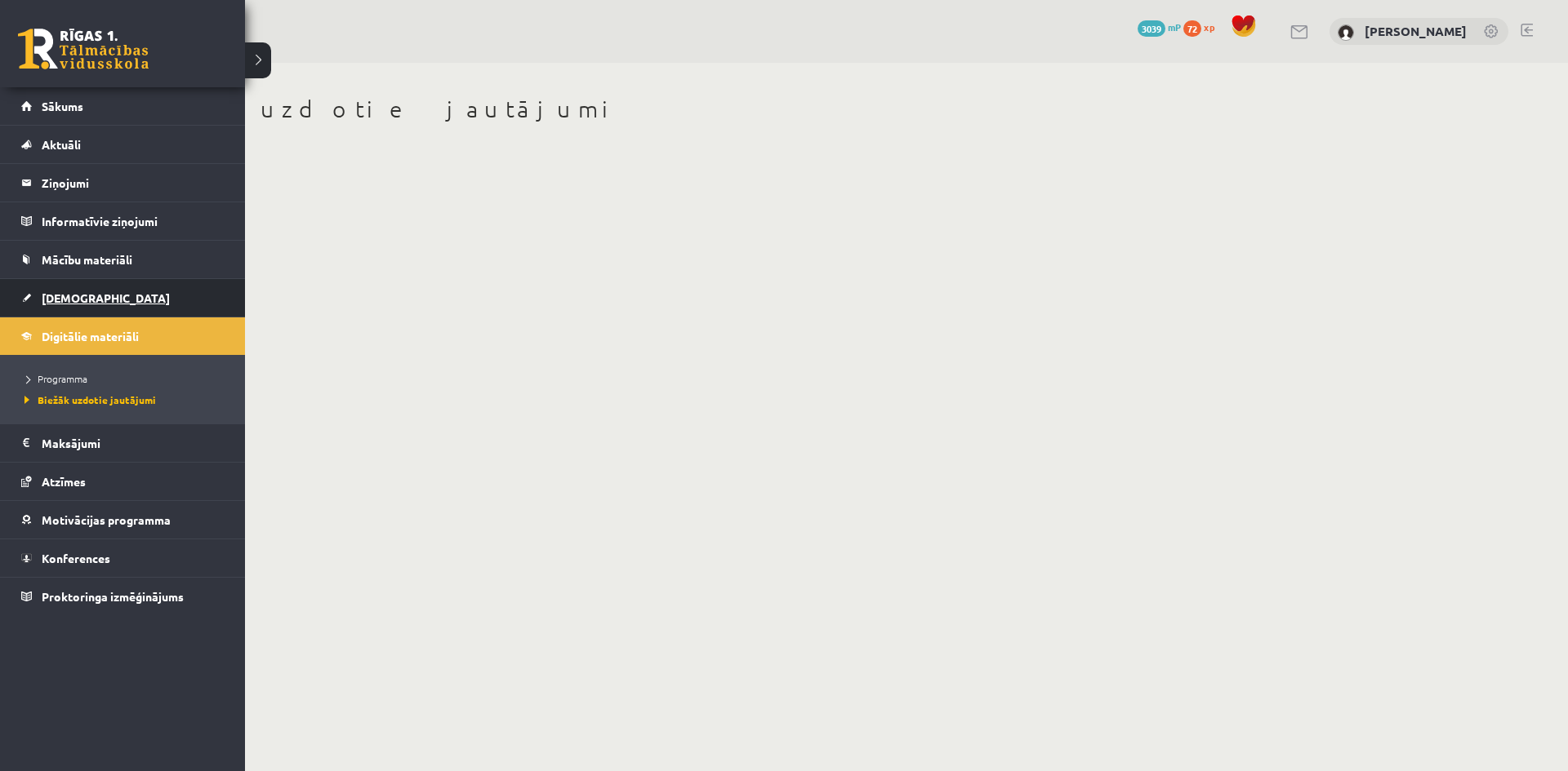
click at [84, 297] on span "[DEMOGRAPHIC_DATA]" at bounding box center [106, 297] width 128 height 15
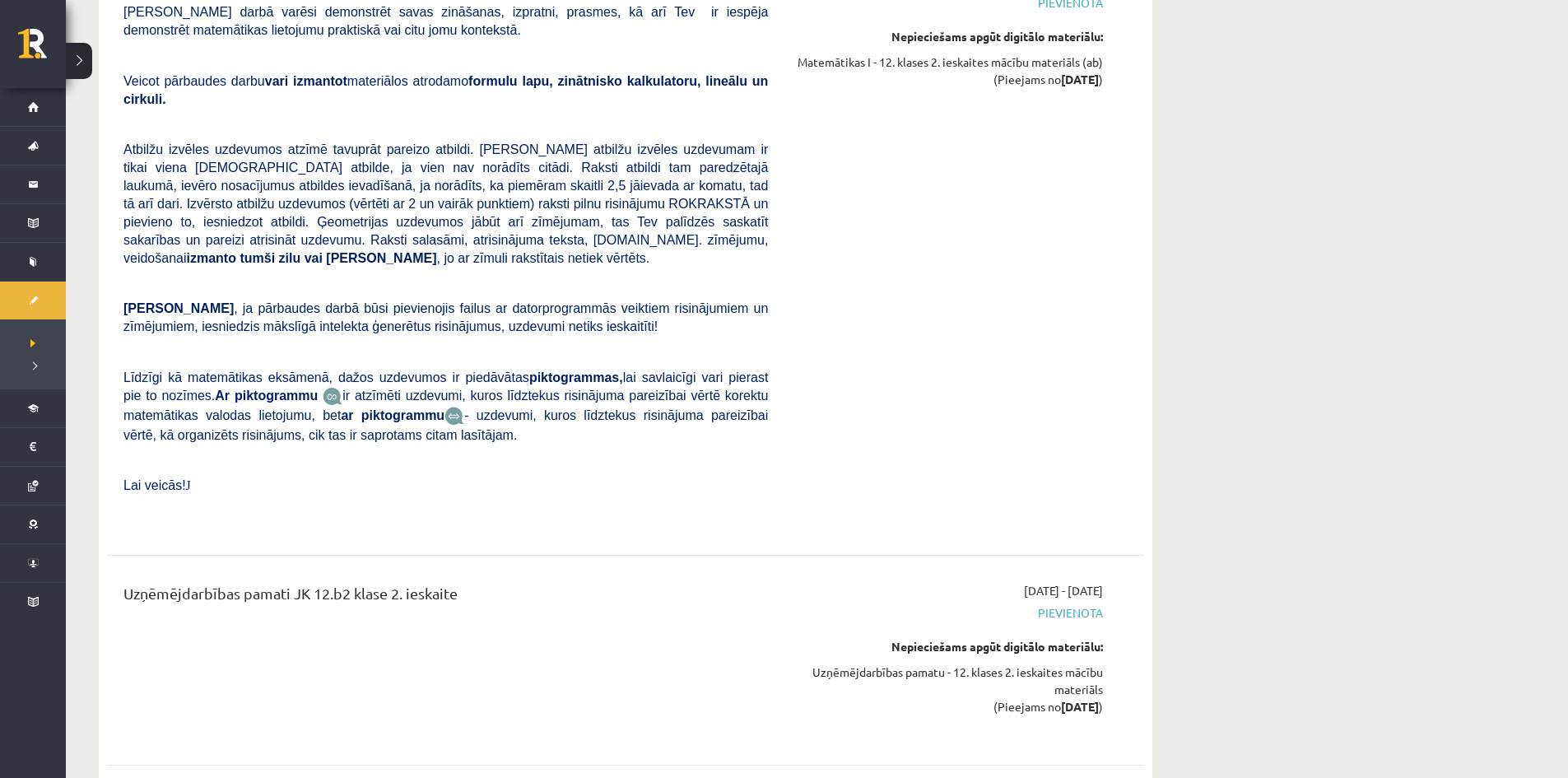
scroll to position [3072, 0]
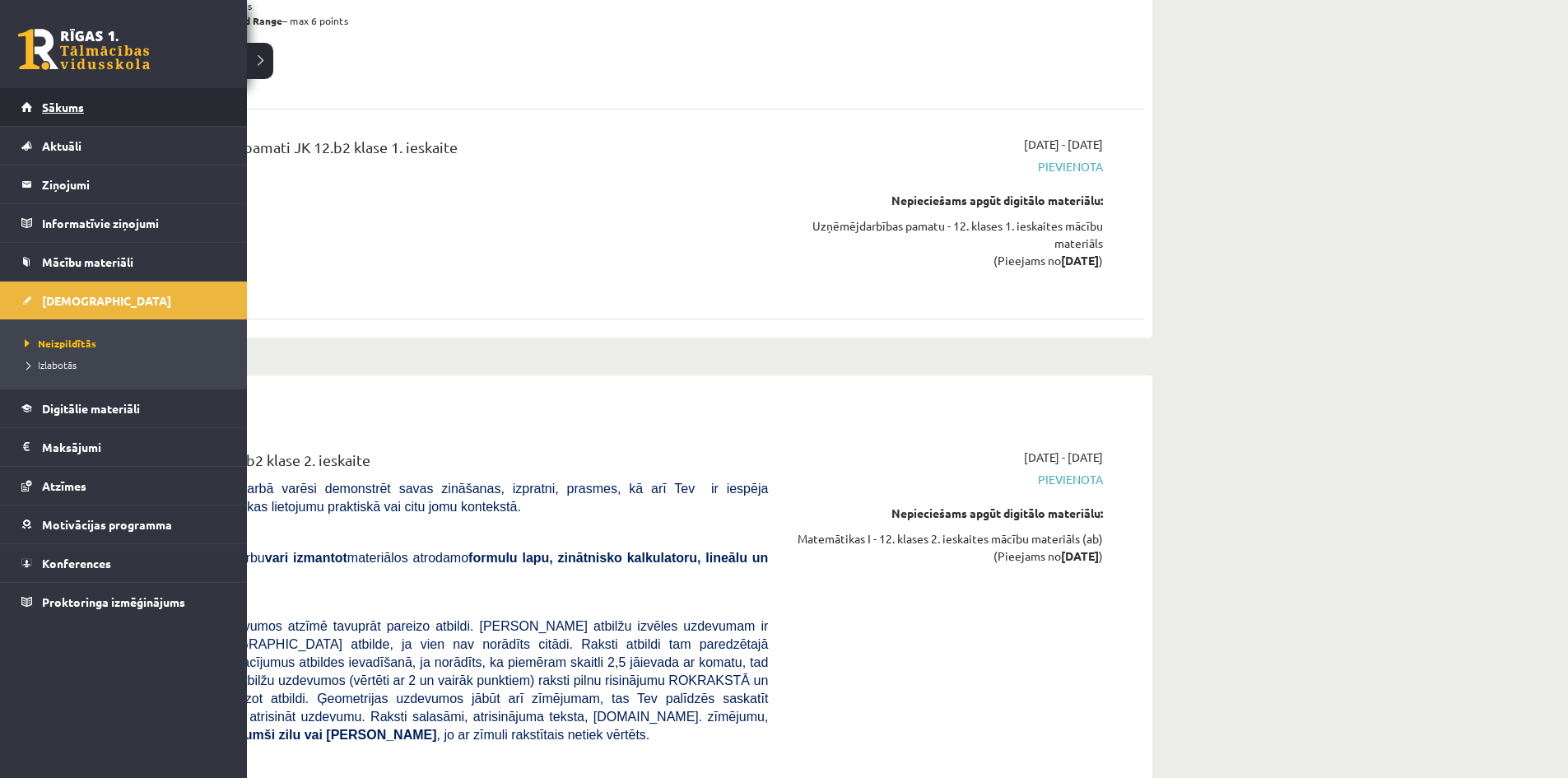
click at [65, 100] on link "Sākums" at bounding box center [123, 107] width 205 height 38
